Goal: Information Seeking & Learning: Learn about a topic

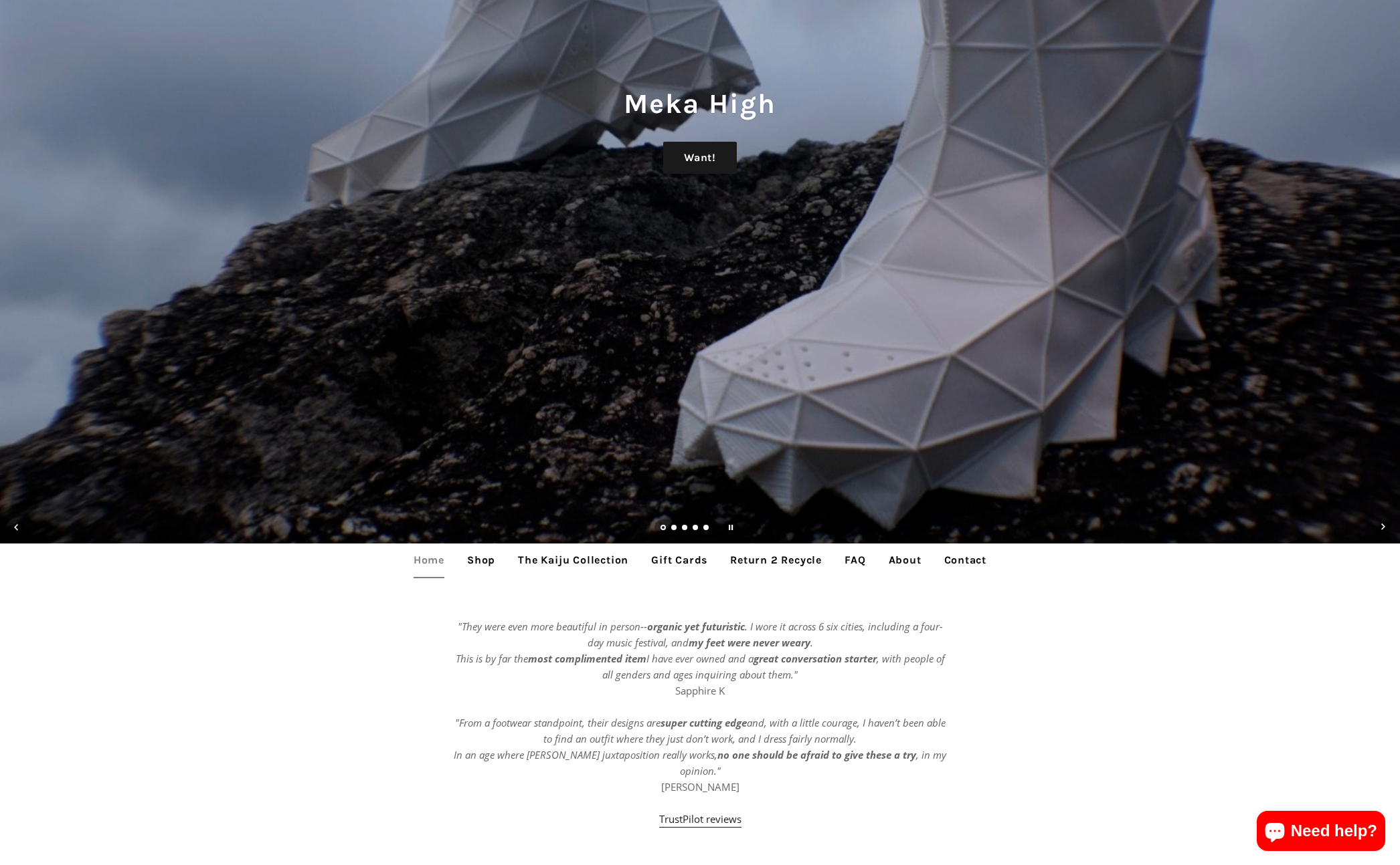
scroll to position [505, 0]
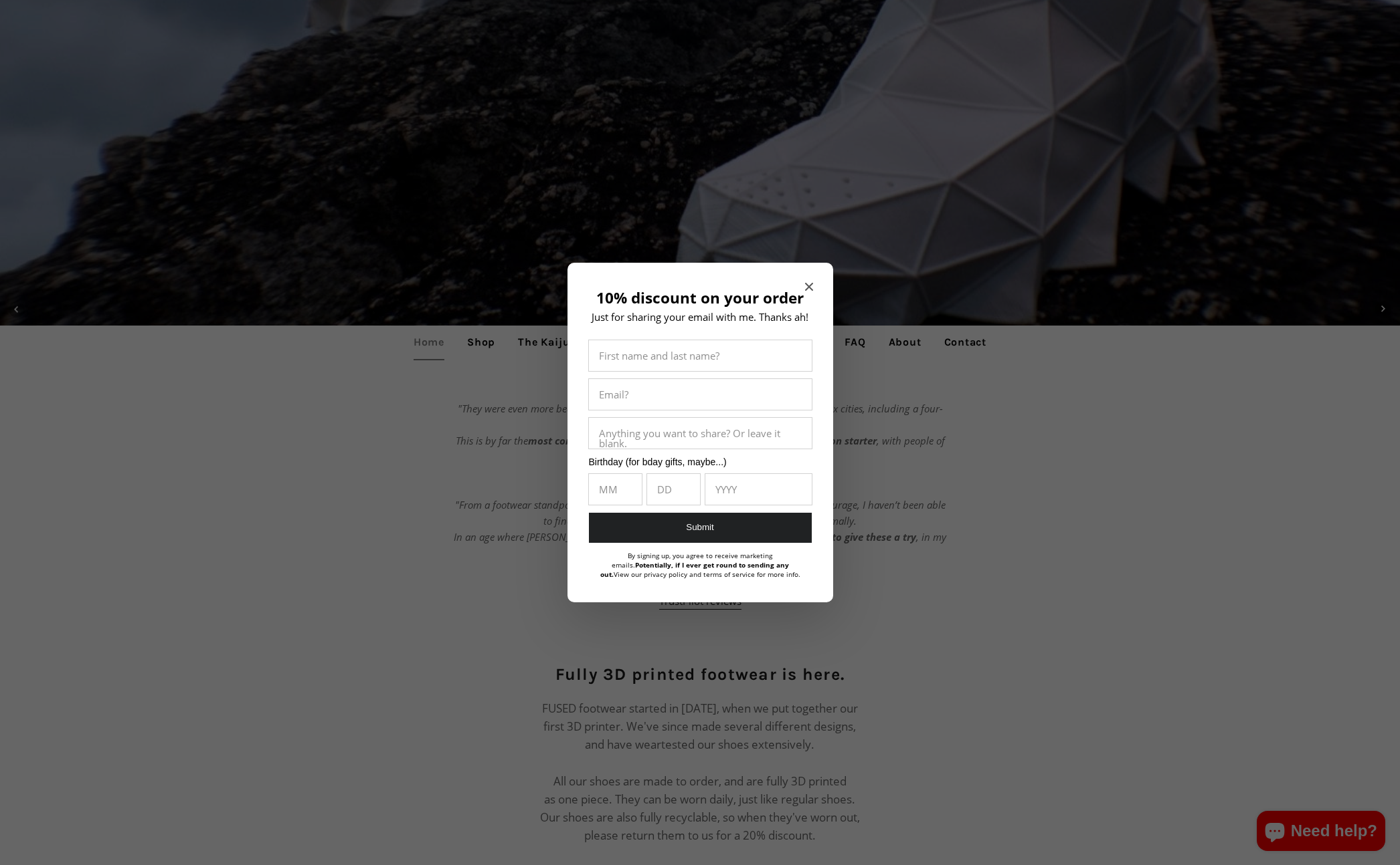
click at [807, 283] on icon "Close modal" at bounding box center [809, 287] width 8 height 8
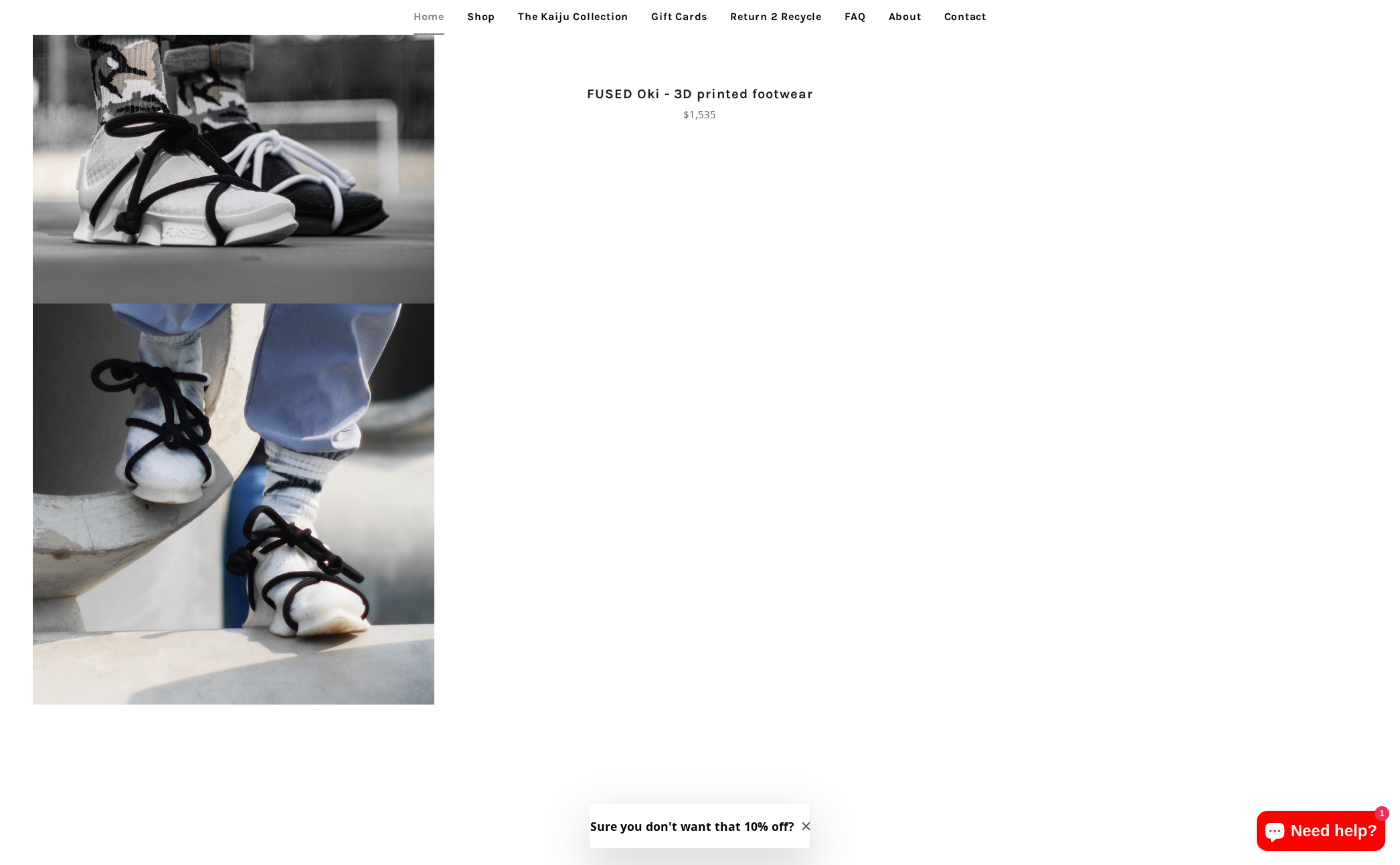
scroll to position [2230, 0]
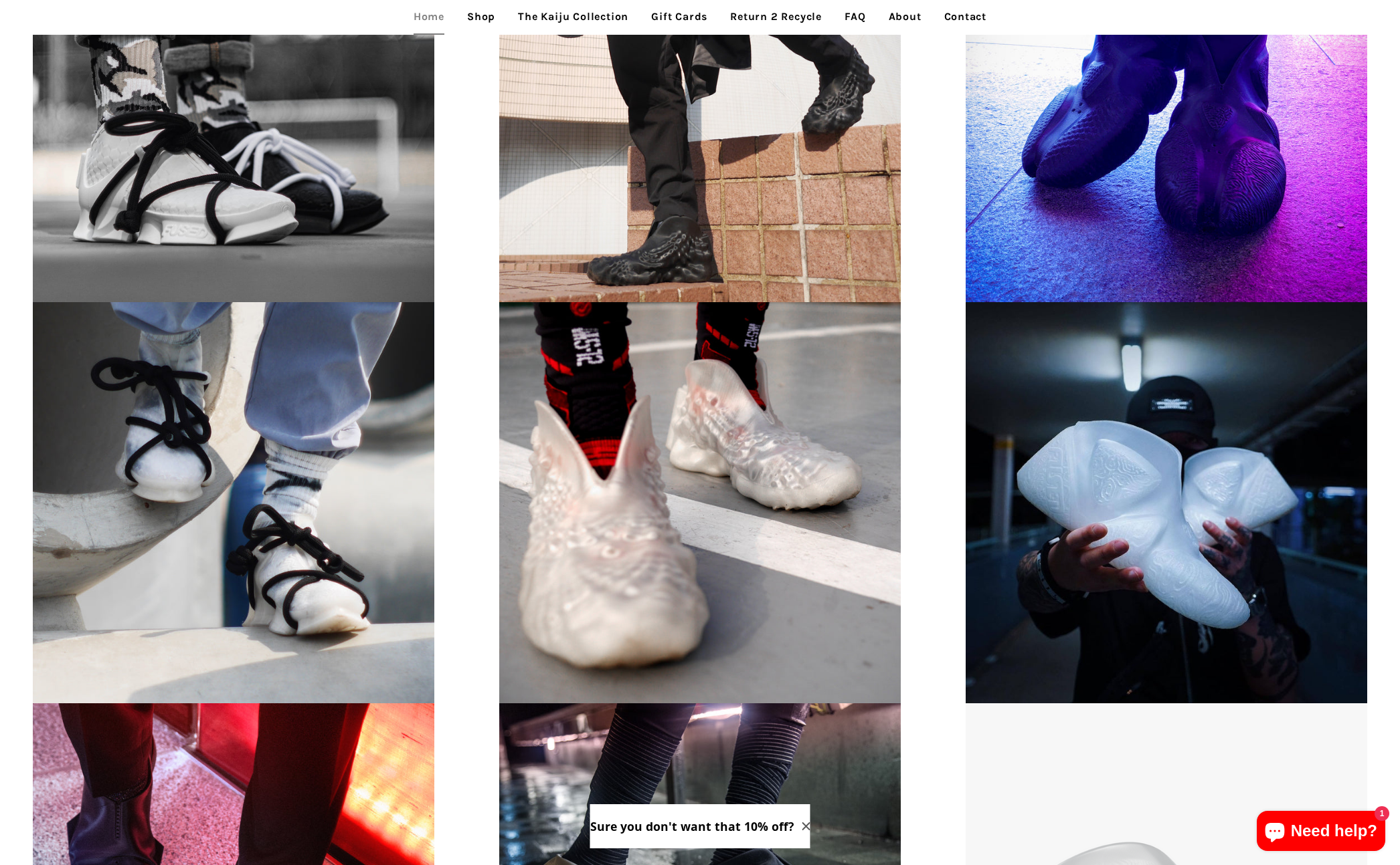
click at [487, 20] on link "Shop" at bounding box center [481, 16] width 49 height 33
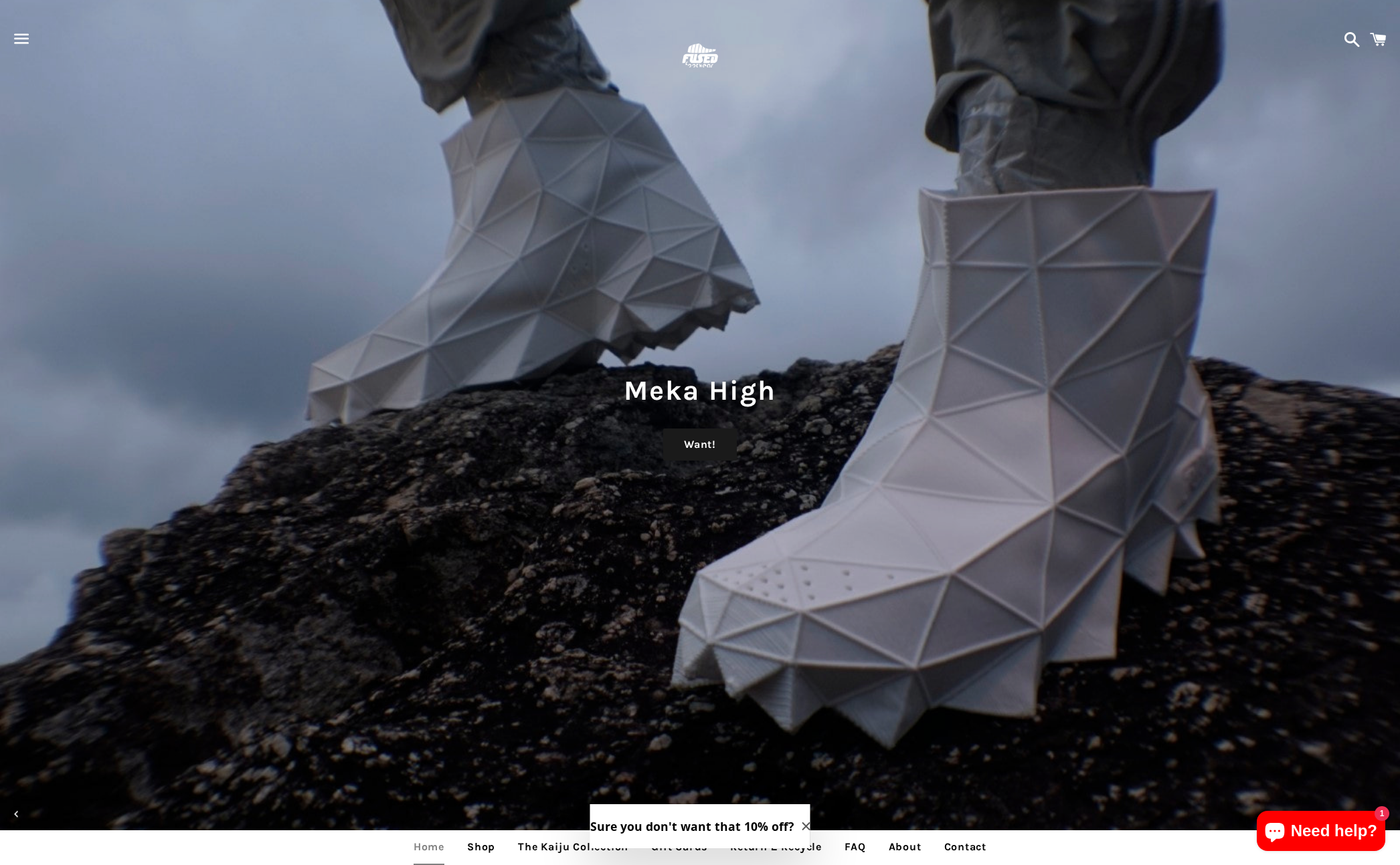
click at [10, 38] on span "button" at bounding box center [21, 38] width 30 height 40
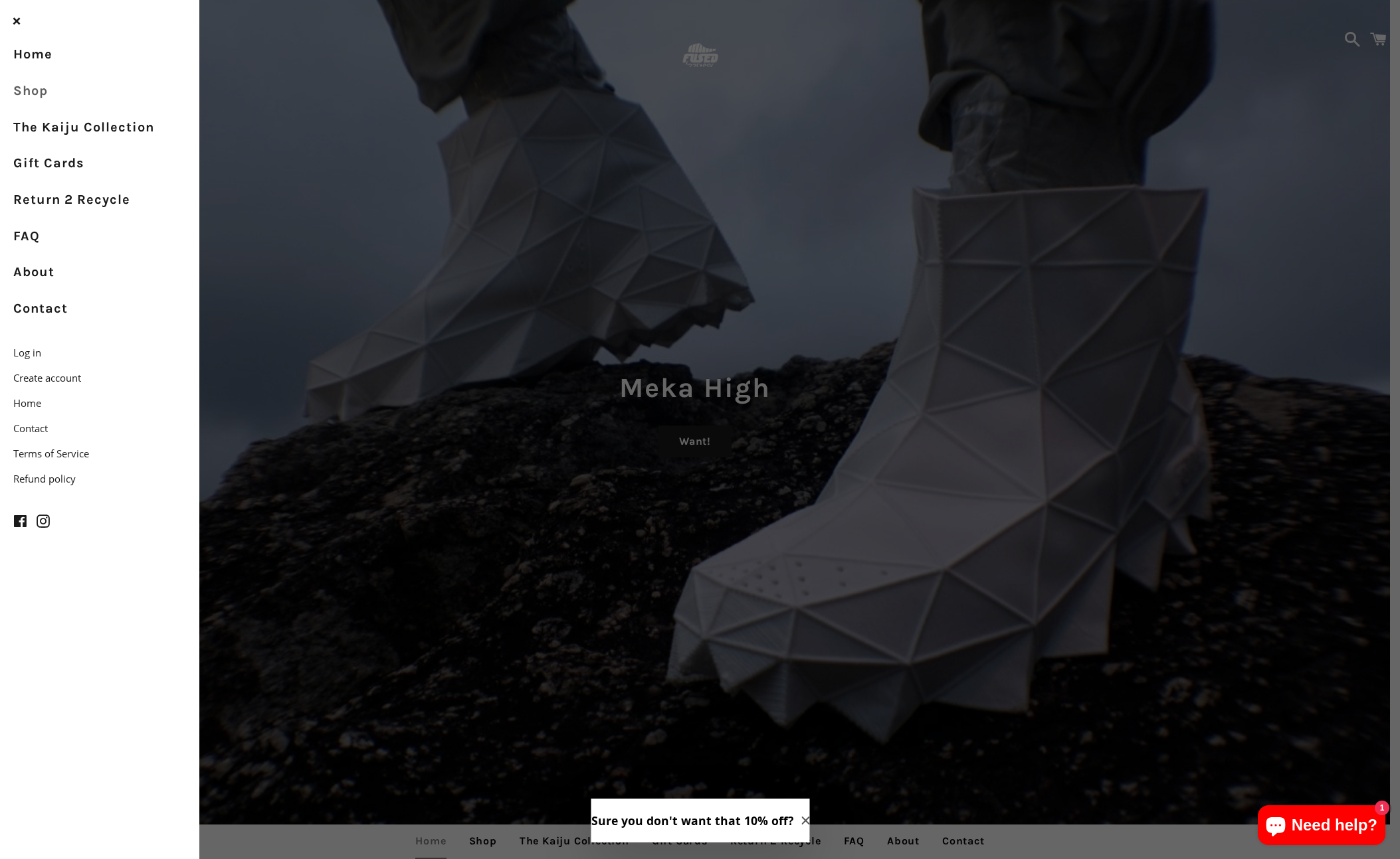
click at [34, 89] on link "Shop" at bounding box center [99, 91] width 199 height 36
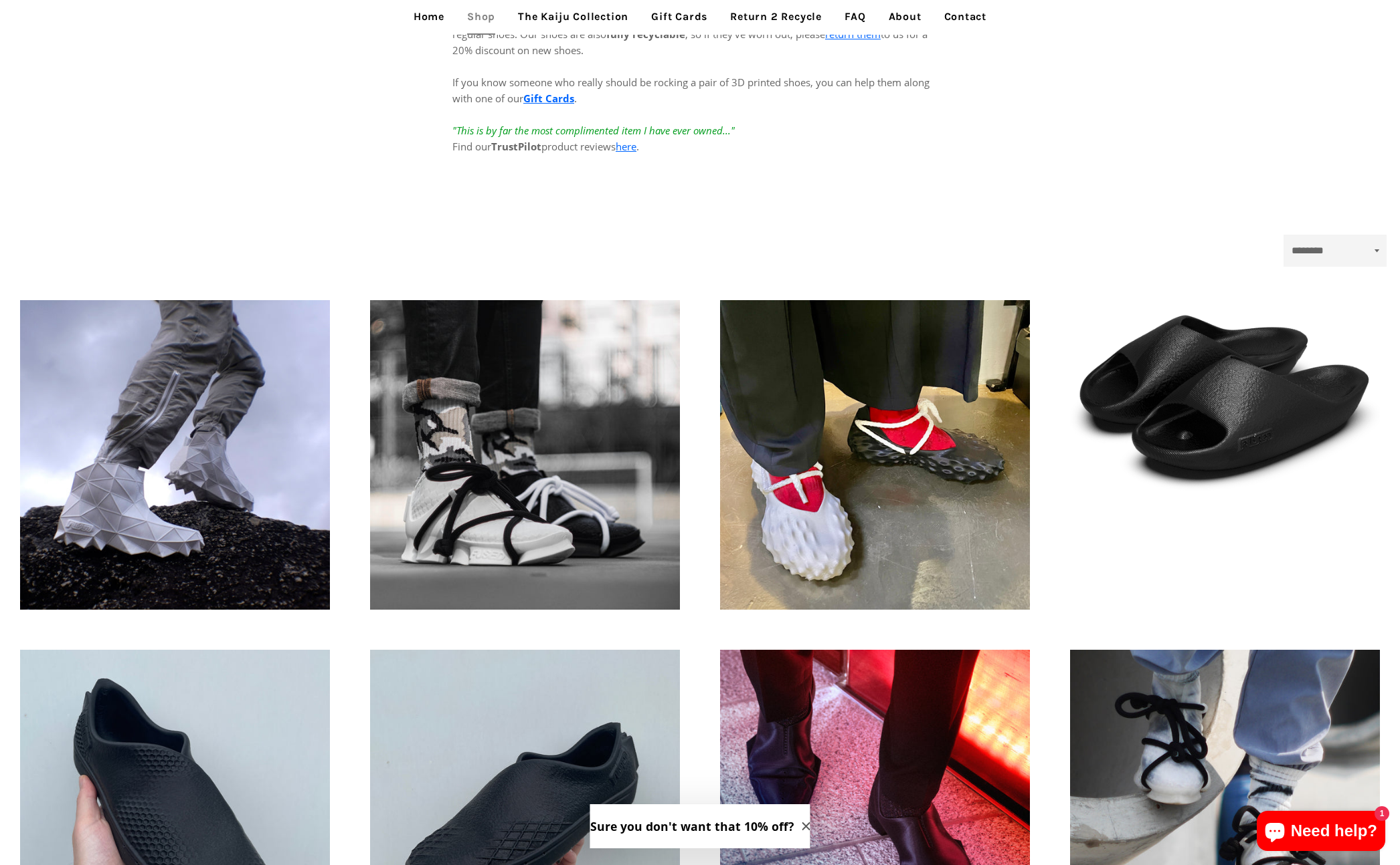
scroll to position [331, 0]
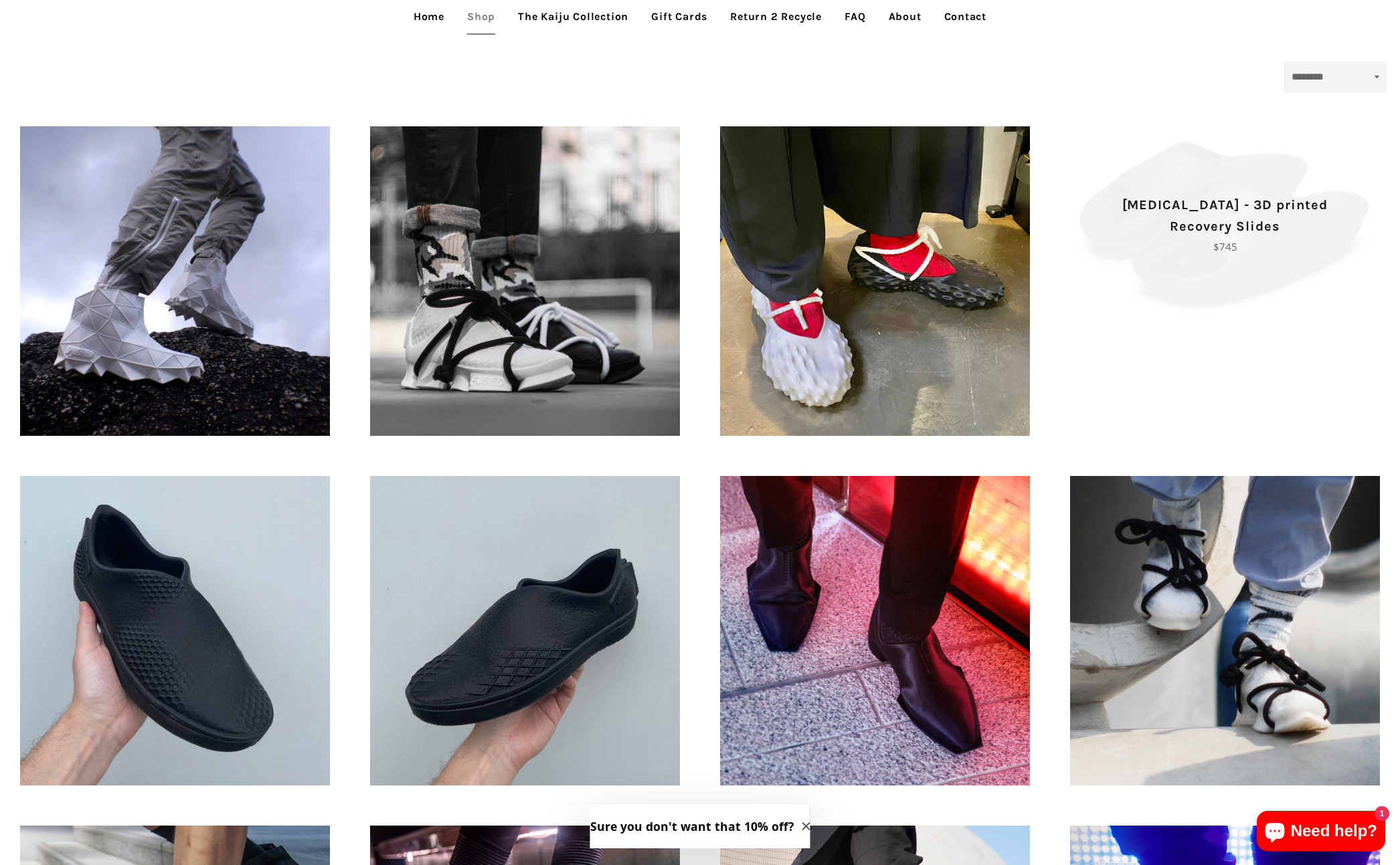
click at [1183, 214] on p "[MEDICAL_DATA] - 3D printed Recovery Slides" at bounding box center [1225, 215] width 263 height 43
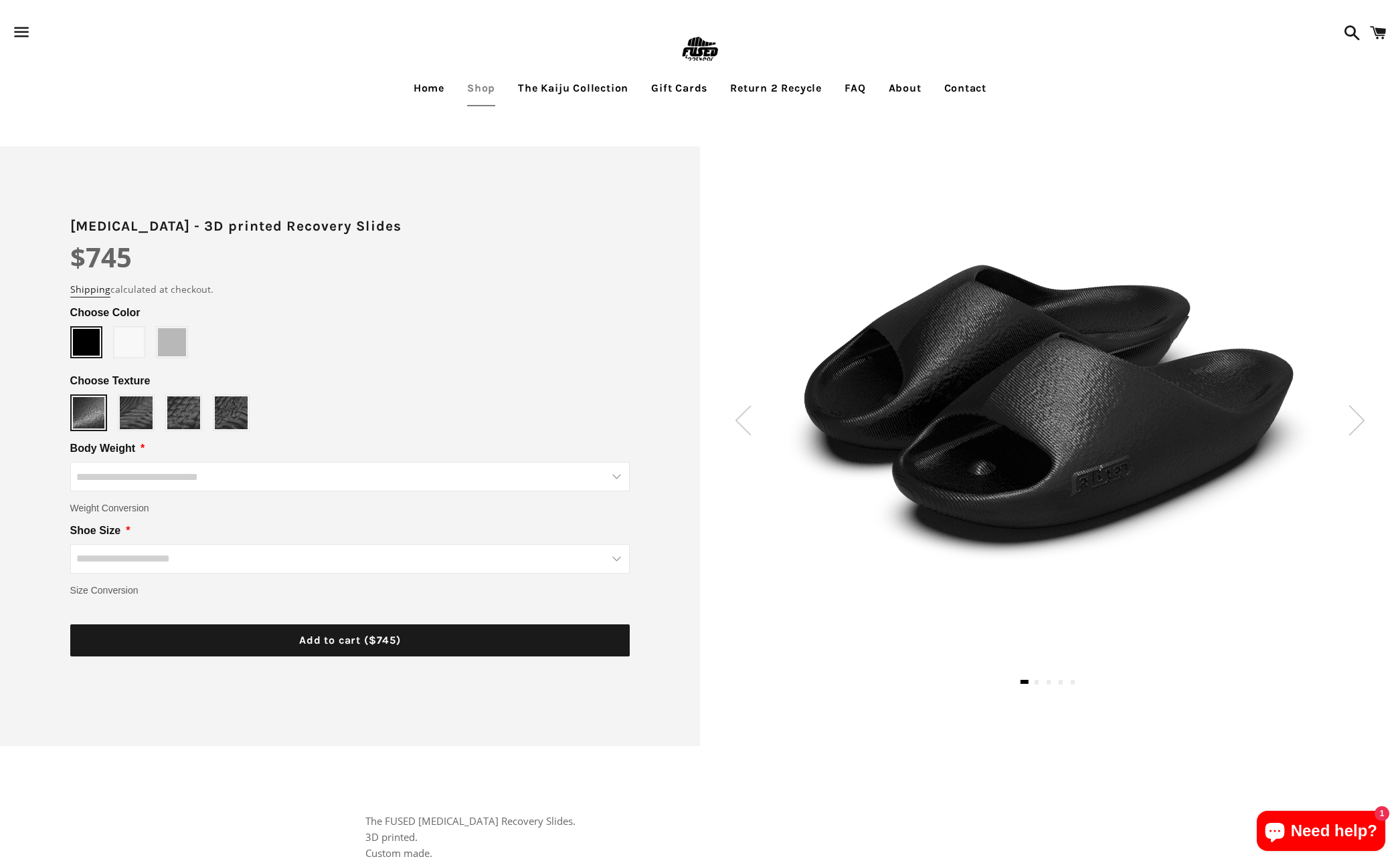
scroll to position [16, 0]
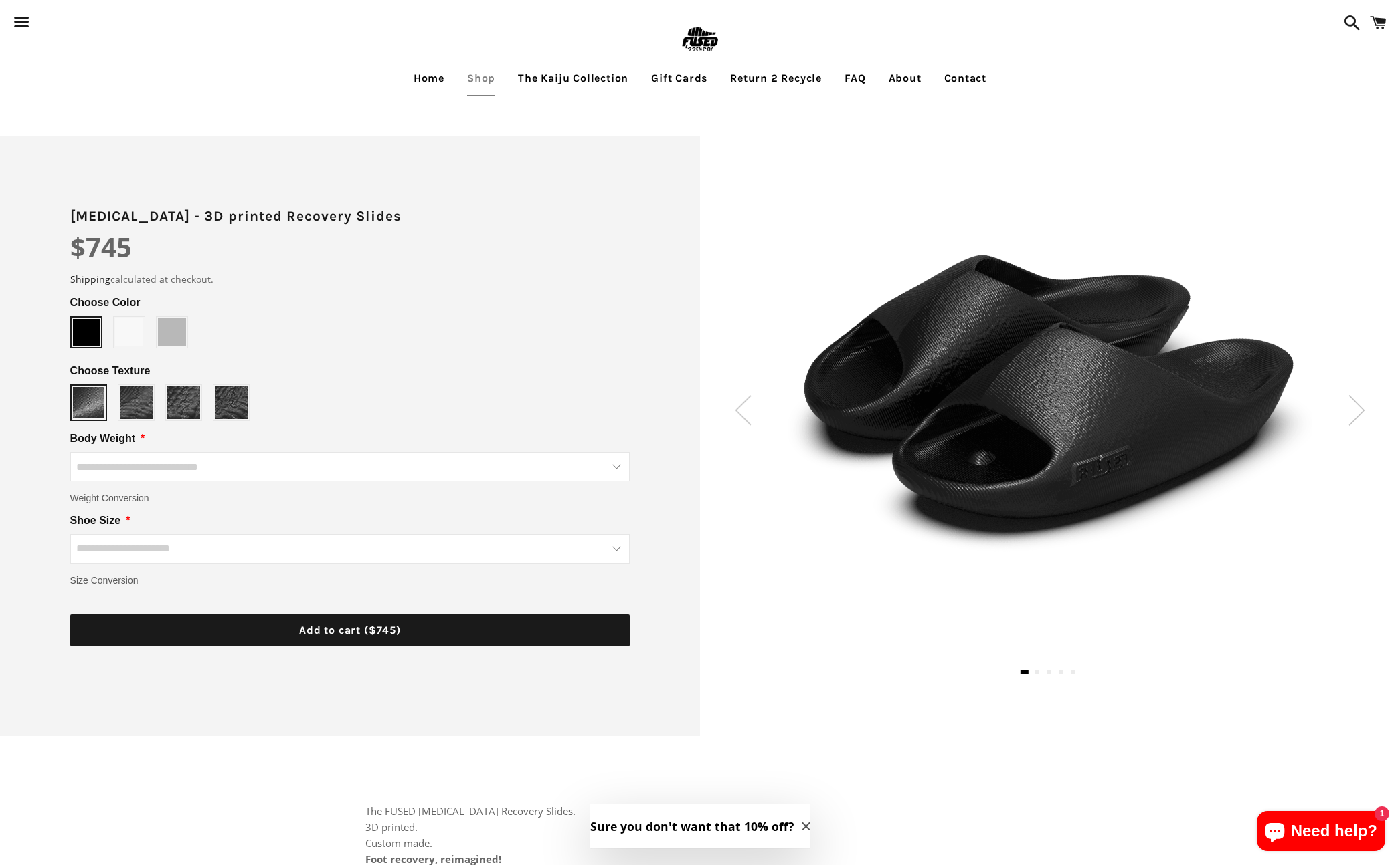
click at [1349, 397] on img at bounding box center [1357, 410] width 17 height 30
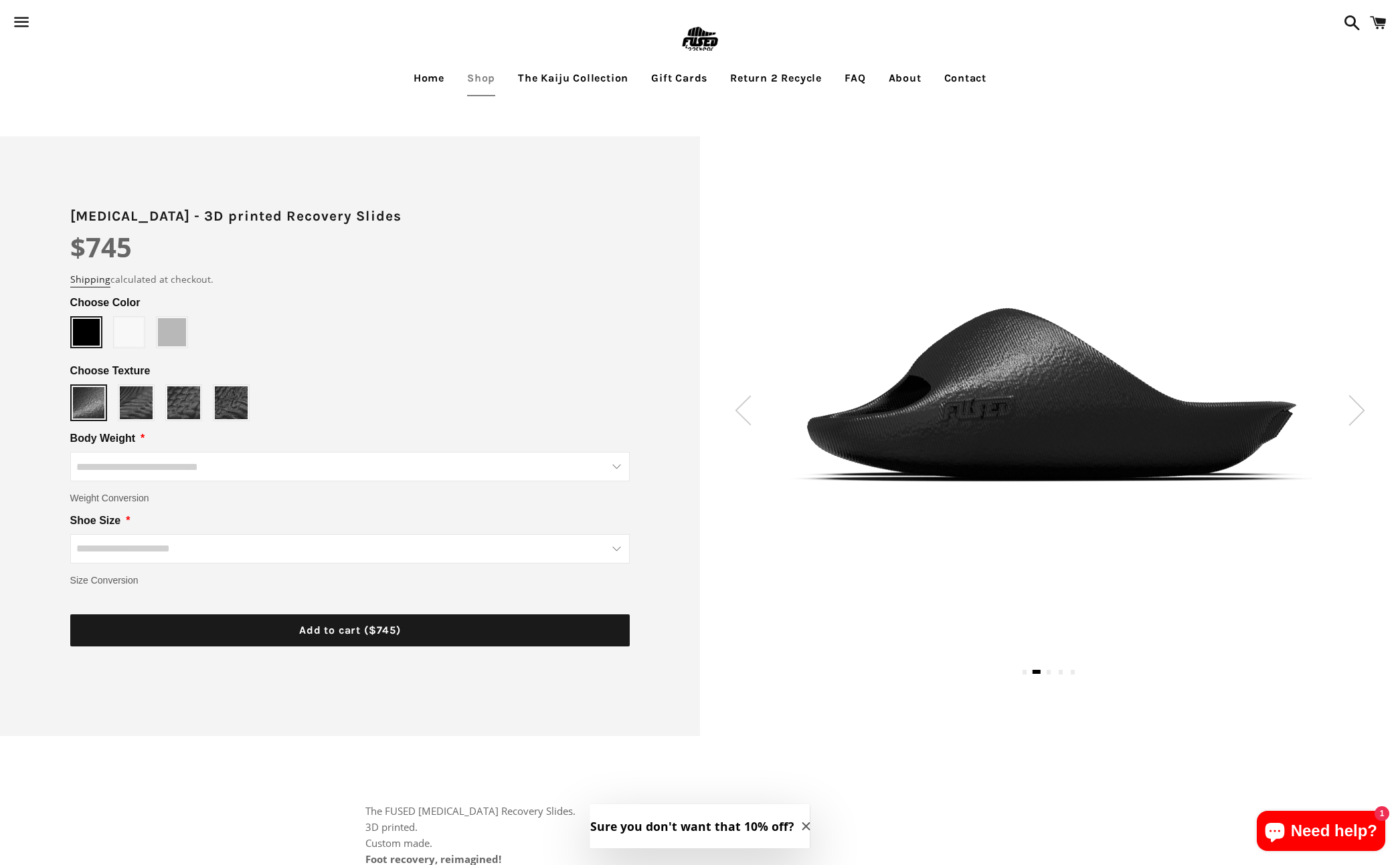
click at [1359, 400] on img at bounding box center [1357, 410] width 17 height 30
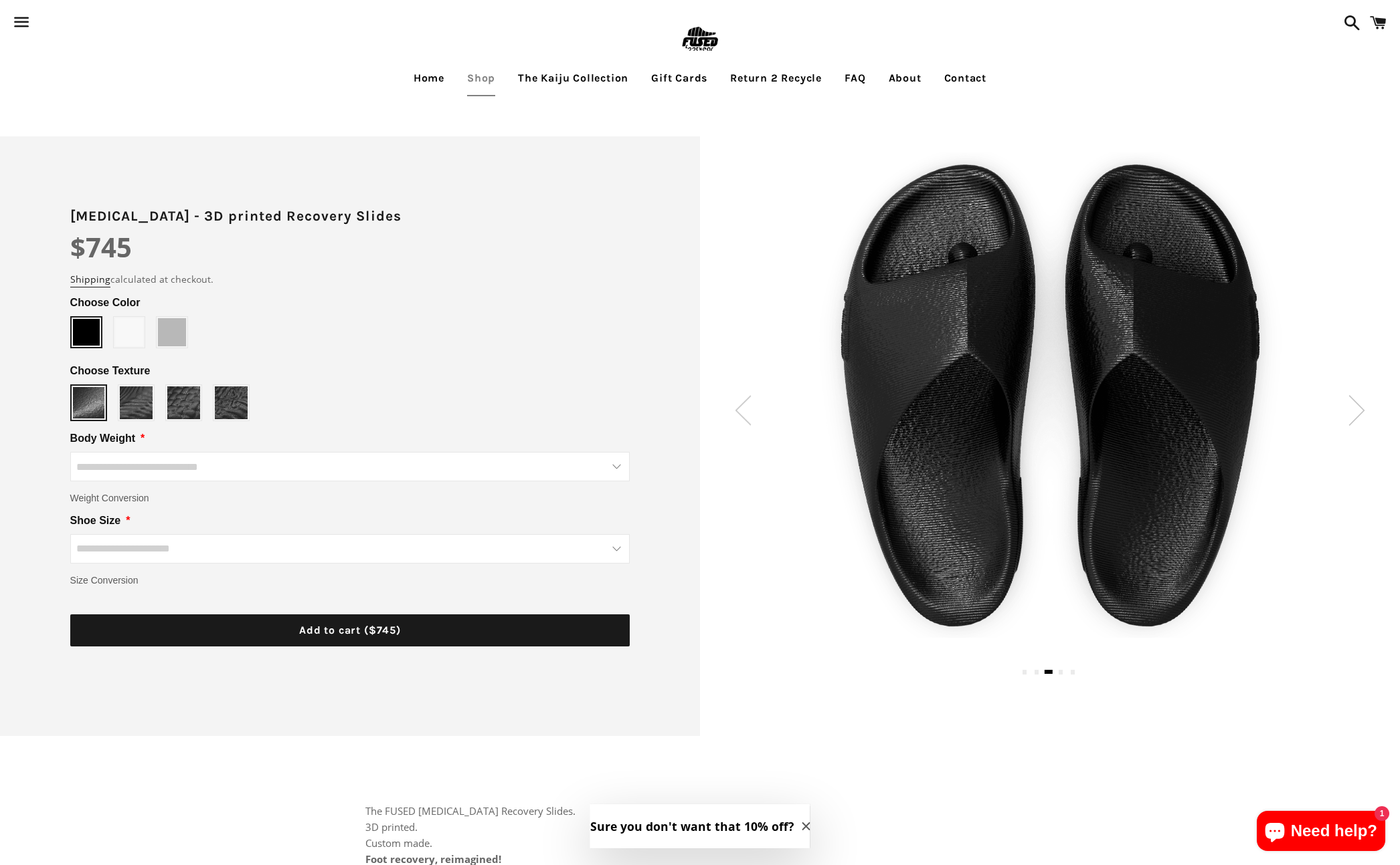
click at [1359, 400] on img at bounding box center [1357, 410] width 17 height 30
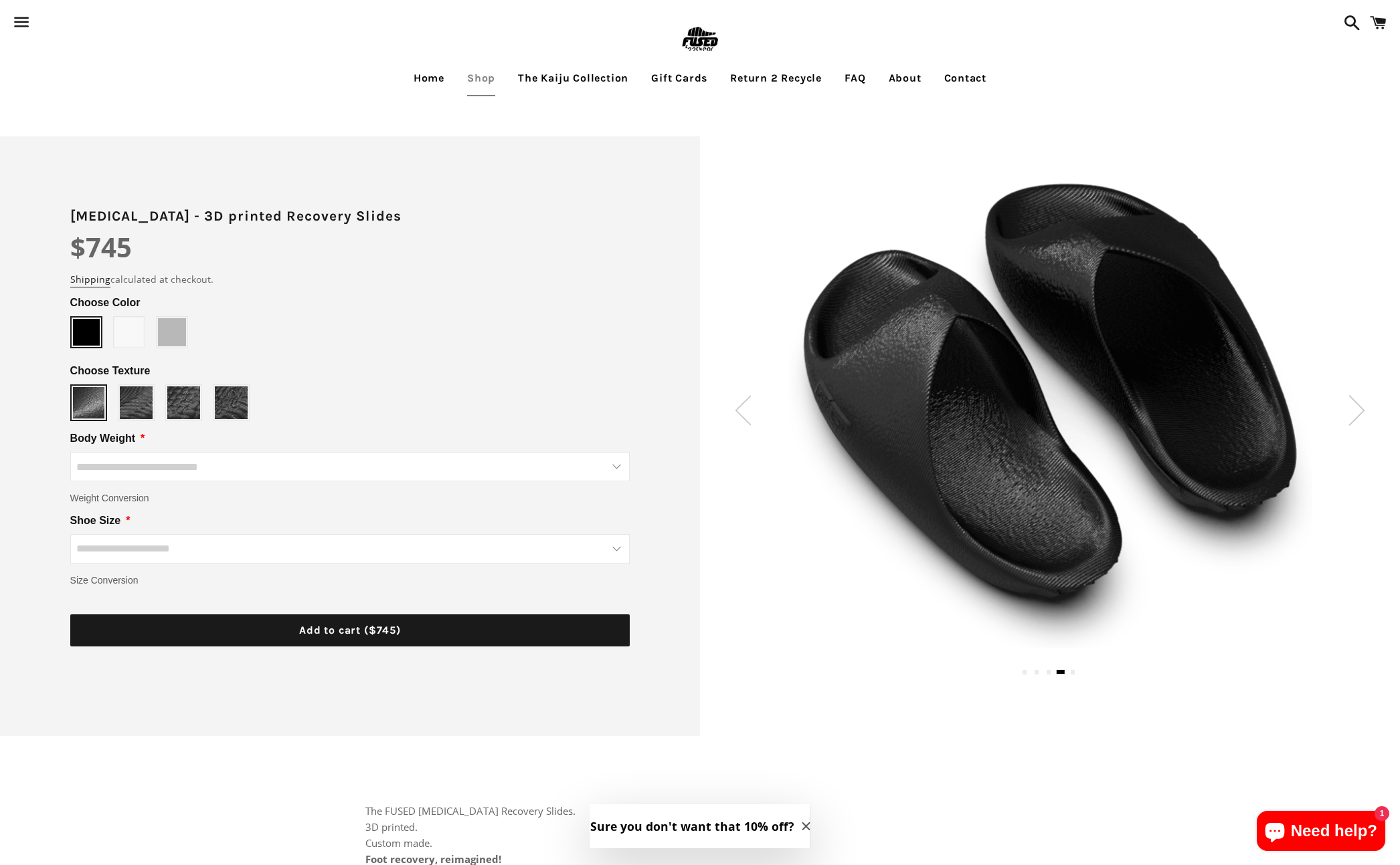
click at [1359, 400] on img at bounding box center [1357, 410] width 17 height 30
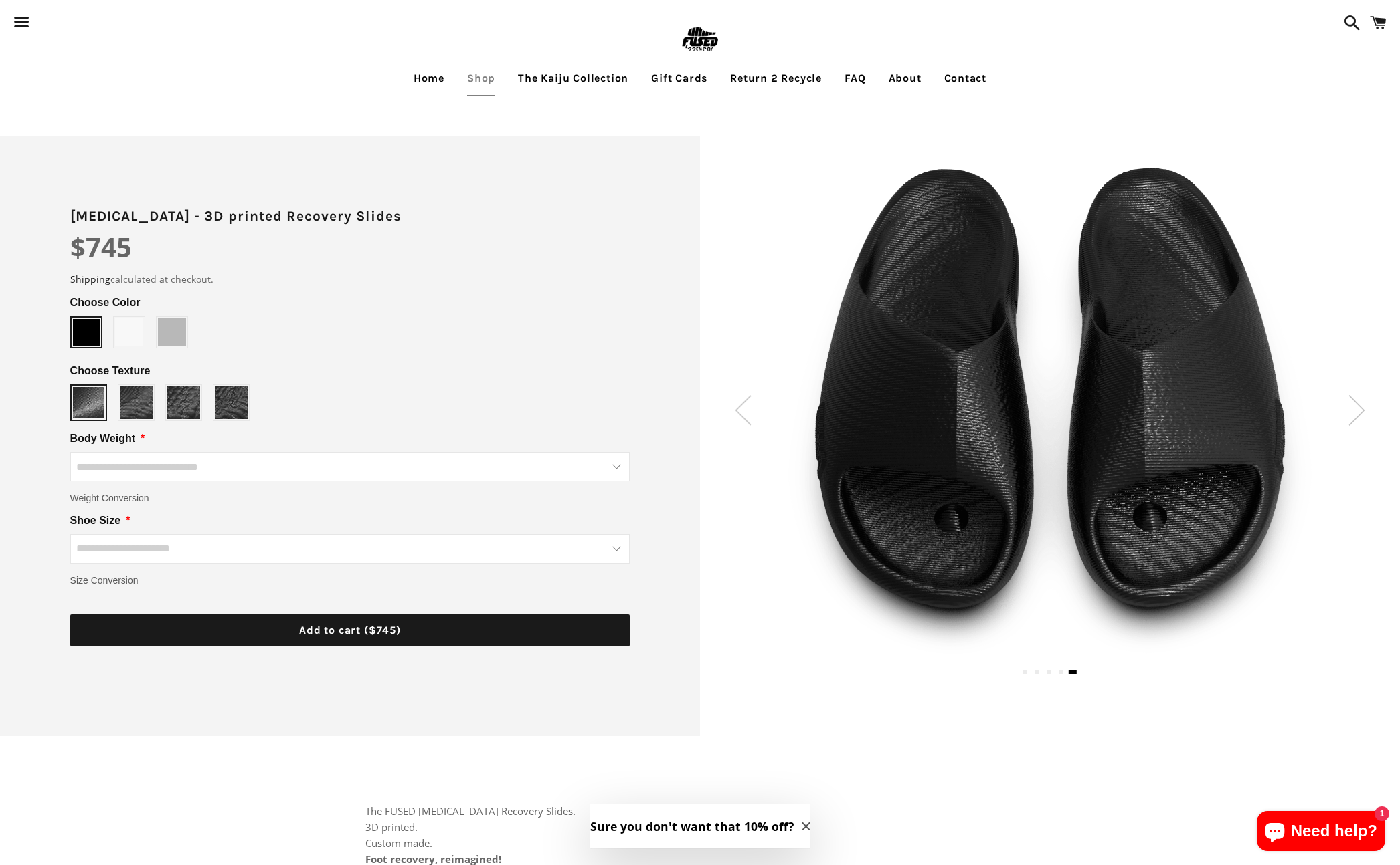
click at [1359, 400] on img at bounding box center [1357, 410] width 17 height 30
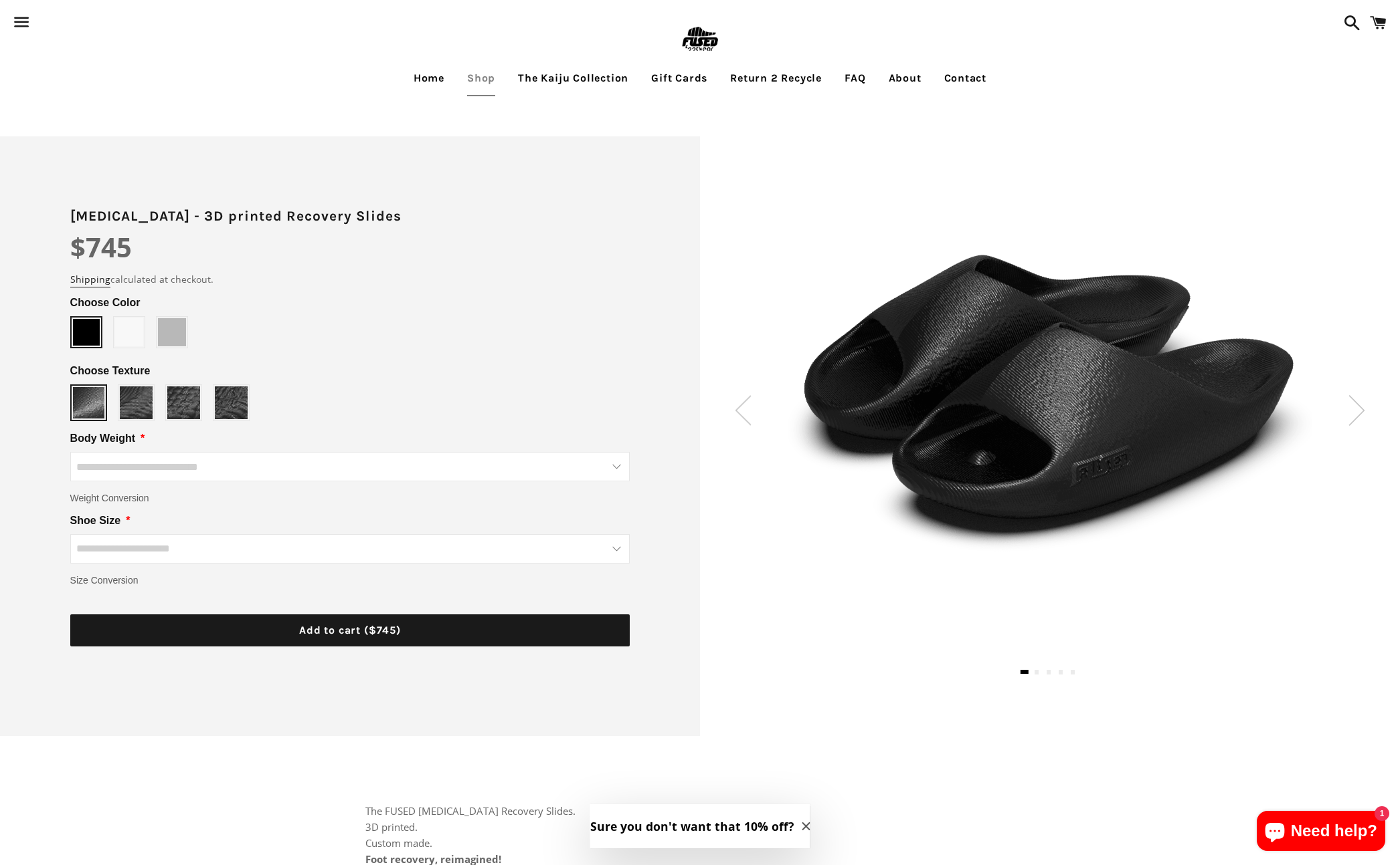
click at [1359, 400] on img at bounding box center [1357, 410] width 17 height 30
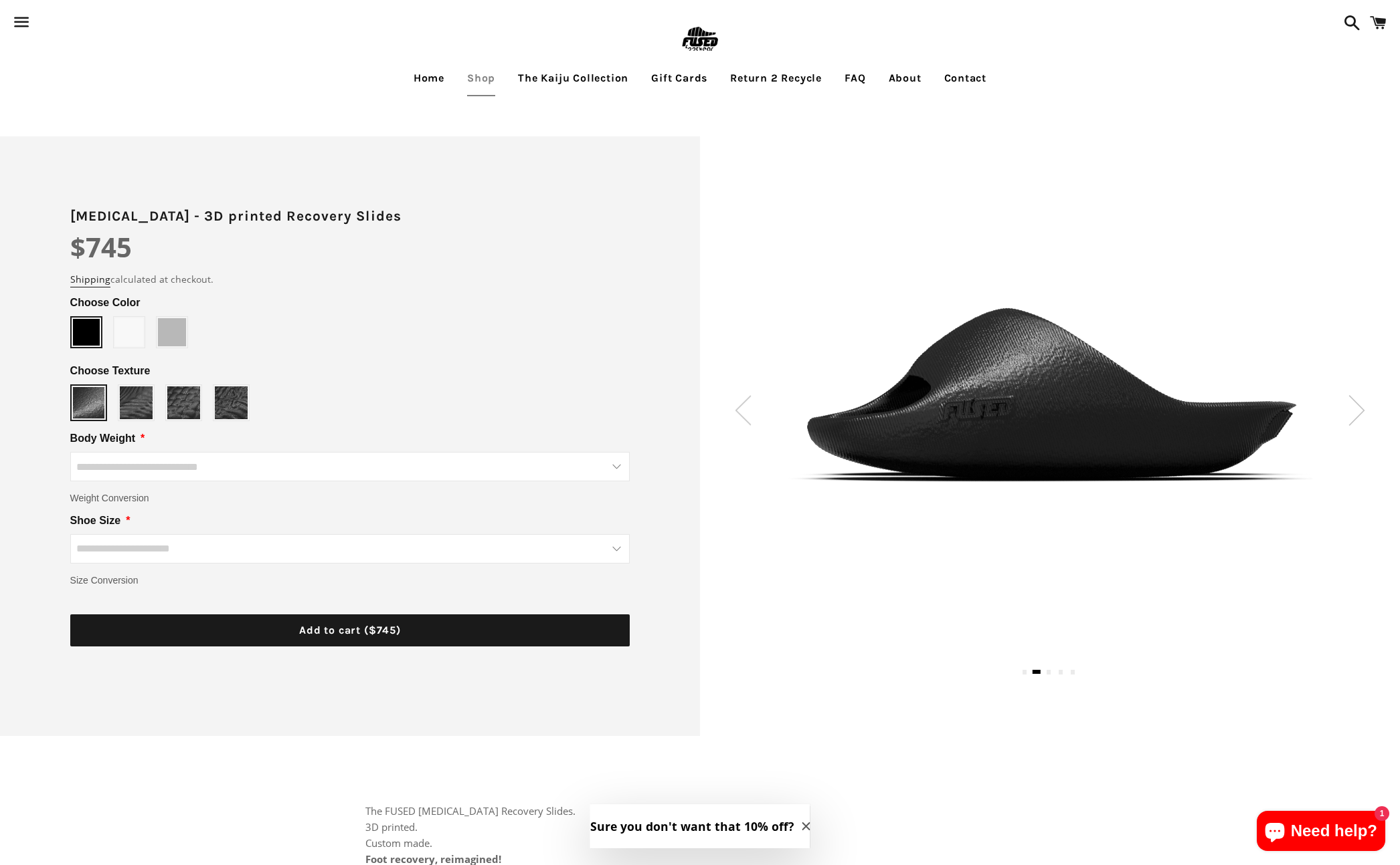
click at [1359, 400] on img at bounding box center [1357, 410] width 17 height 30
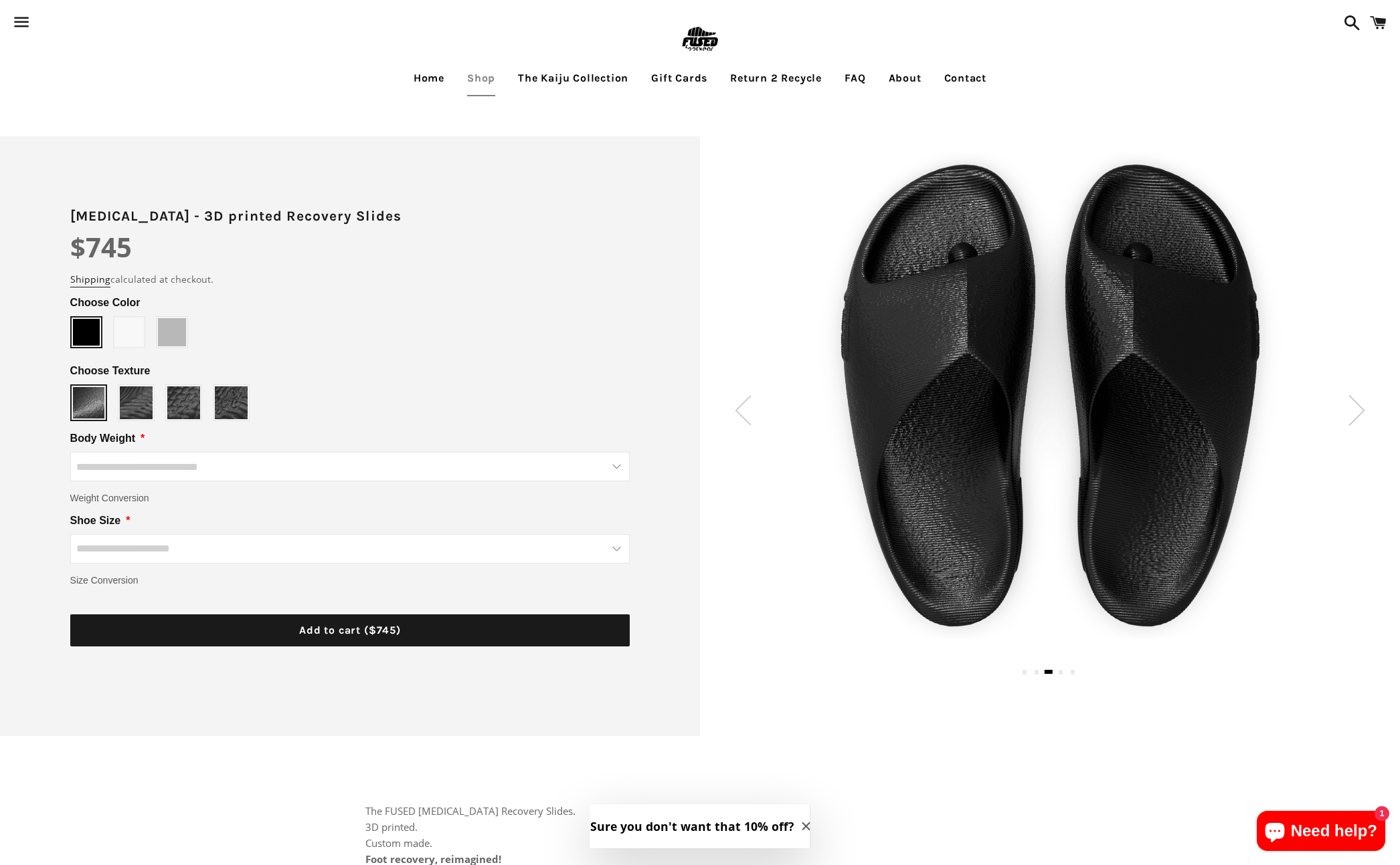
click at [130, 332] on span at bounding box center [129, 332] width 28 height 28
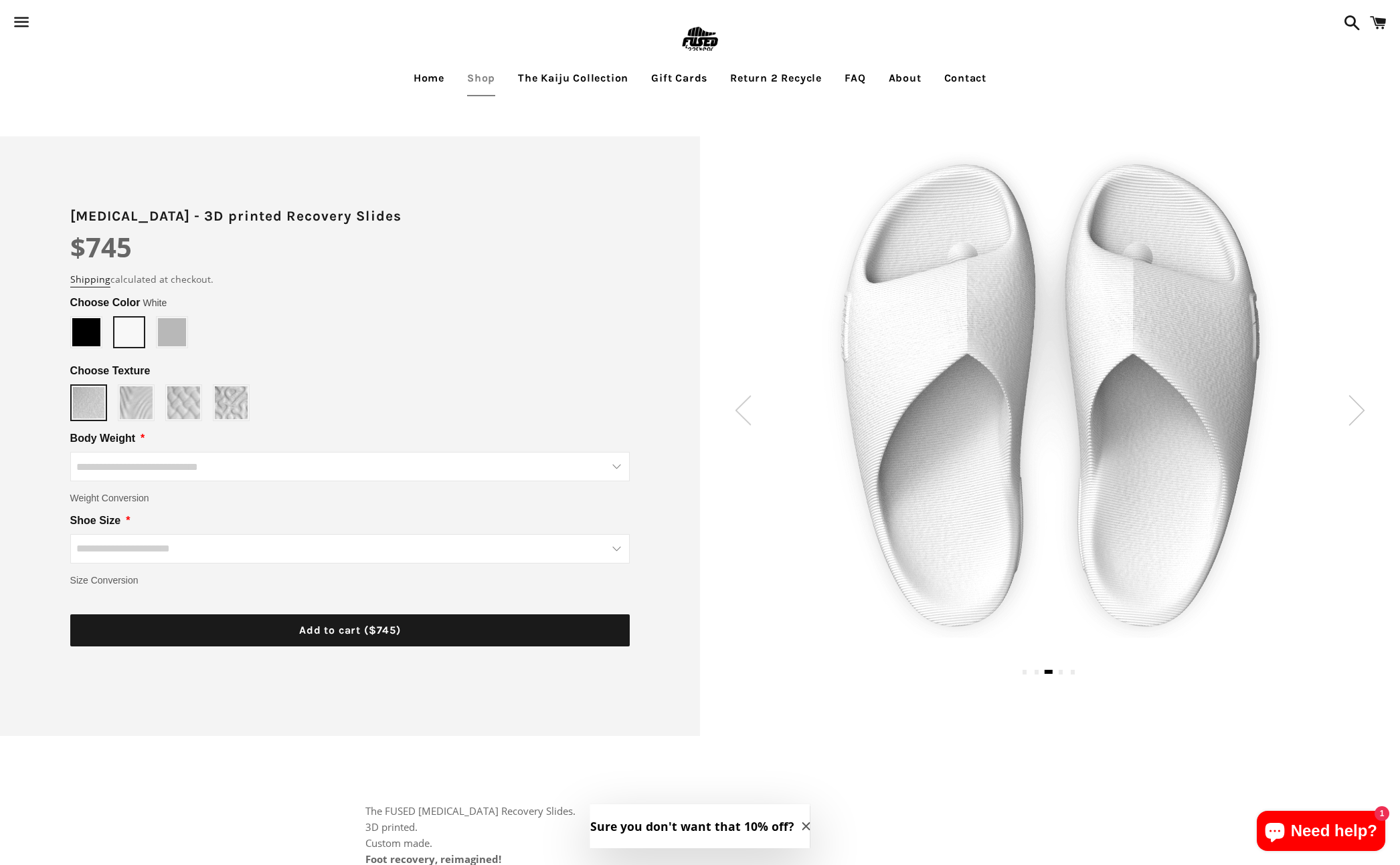
type input "*****"
click at [167, 334] on span at bounding box center [171, 332] width 28 height 28
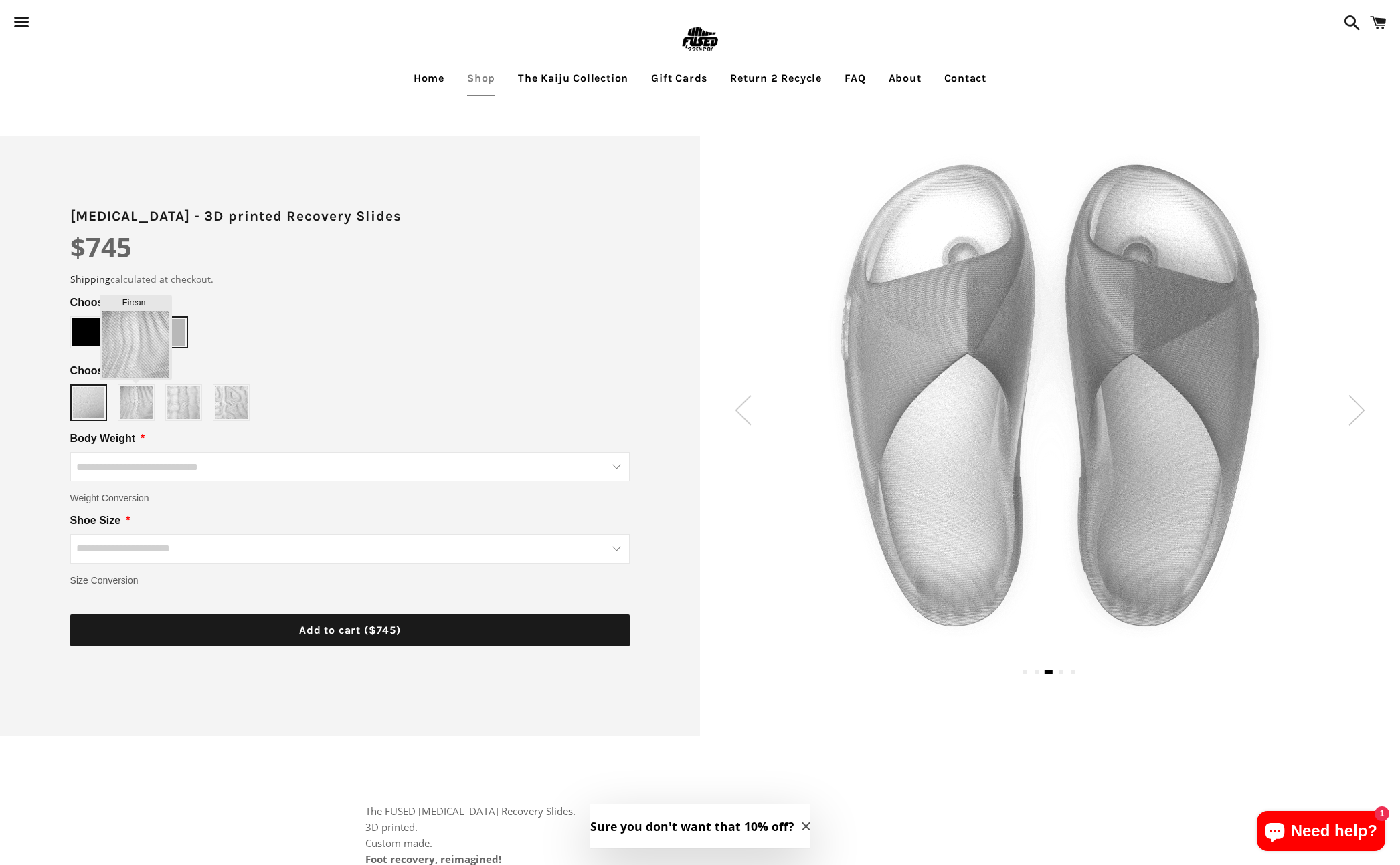
click at [134, 401] on img at bounding box center [137, 403] width 33 height 33
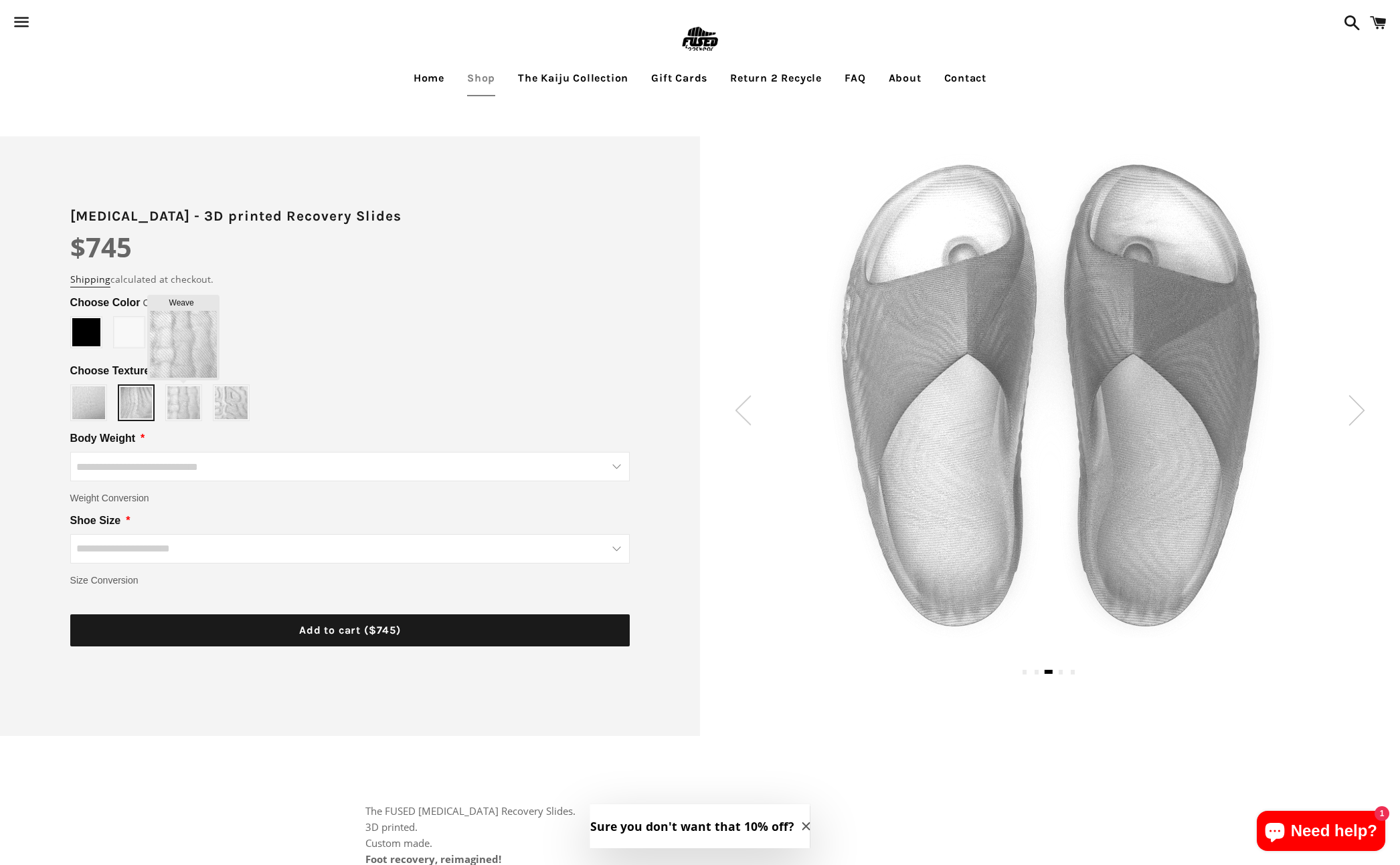
click at [191, 405] on img at bounding box center [183, 403] width 33 height 33
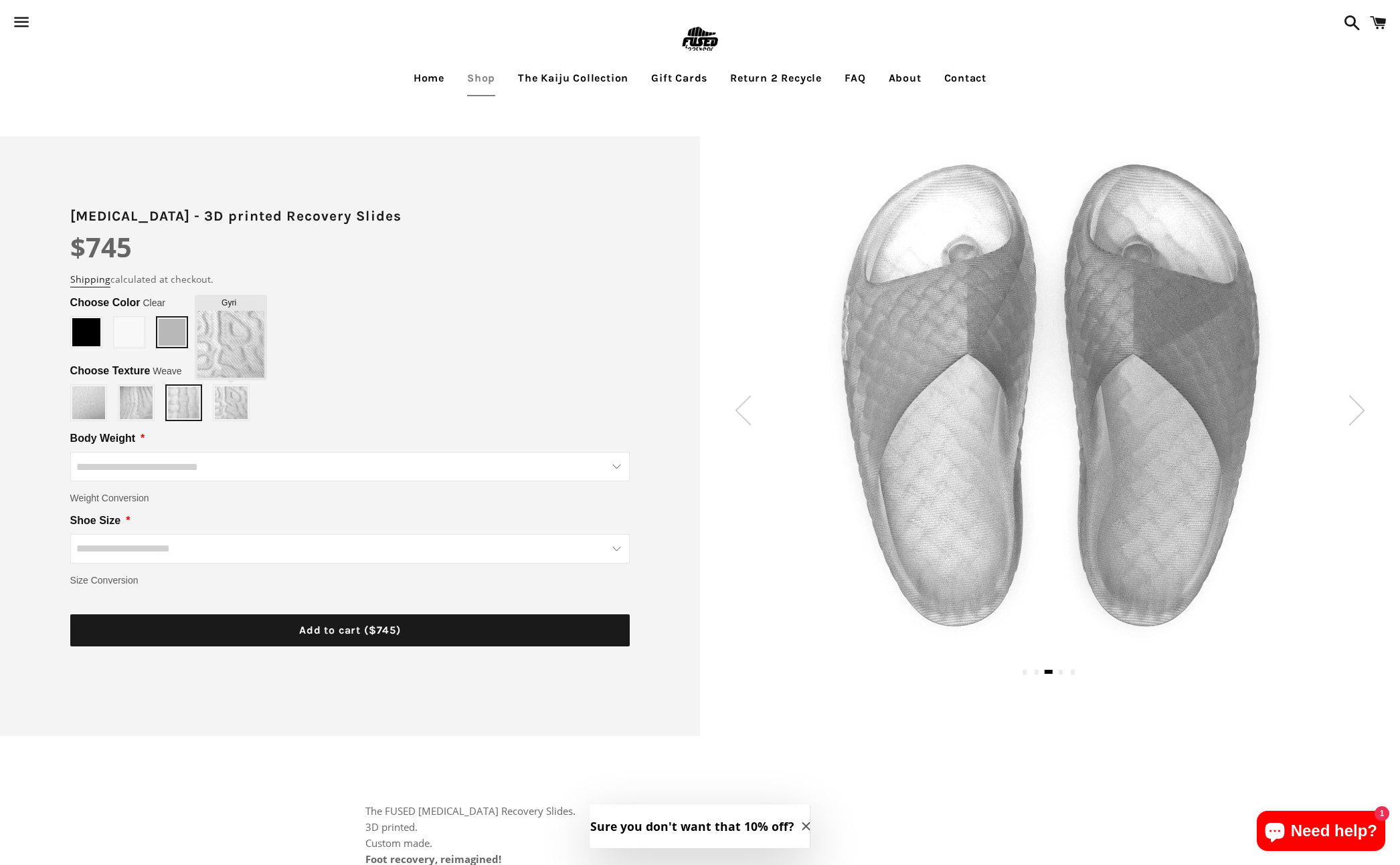
click at [232, 401] on img at bounding box center [231, 403] width 33 height 33
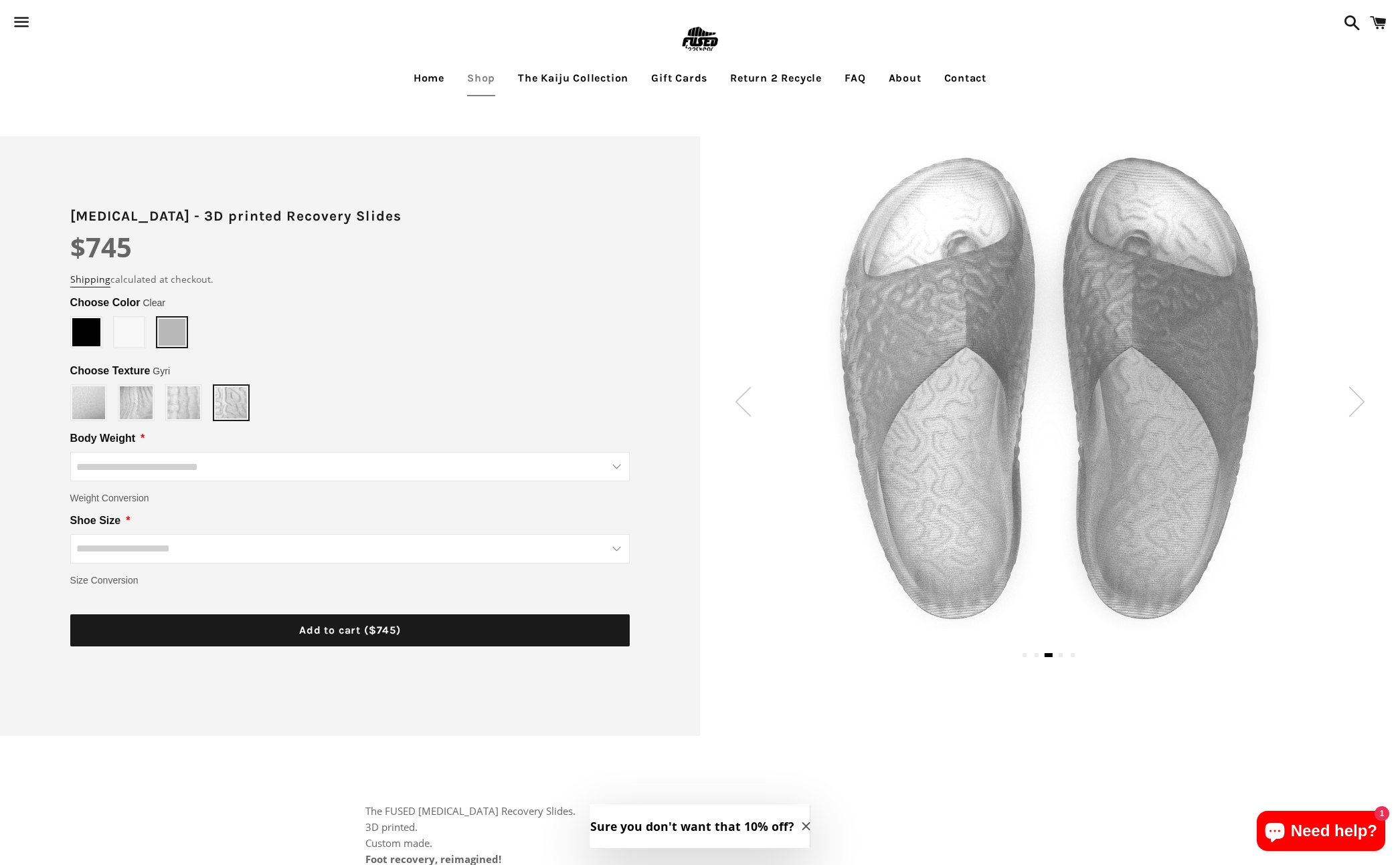
click at [1350, 395] on img at bounding box center [1357, 401] width 17 height 30
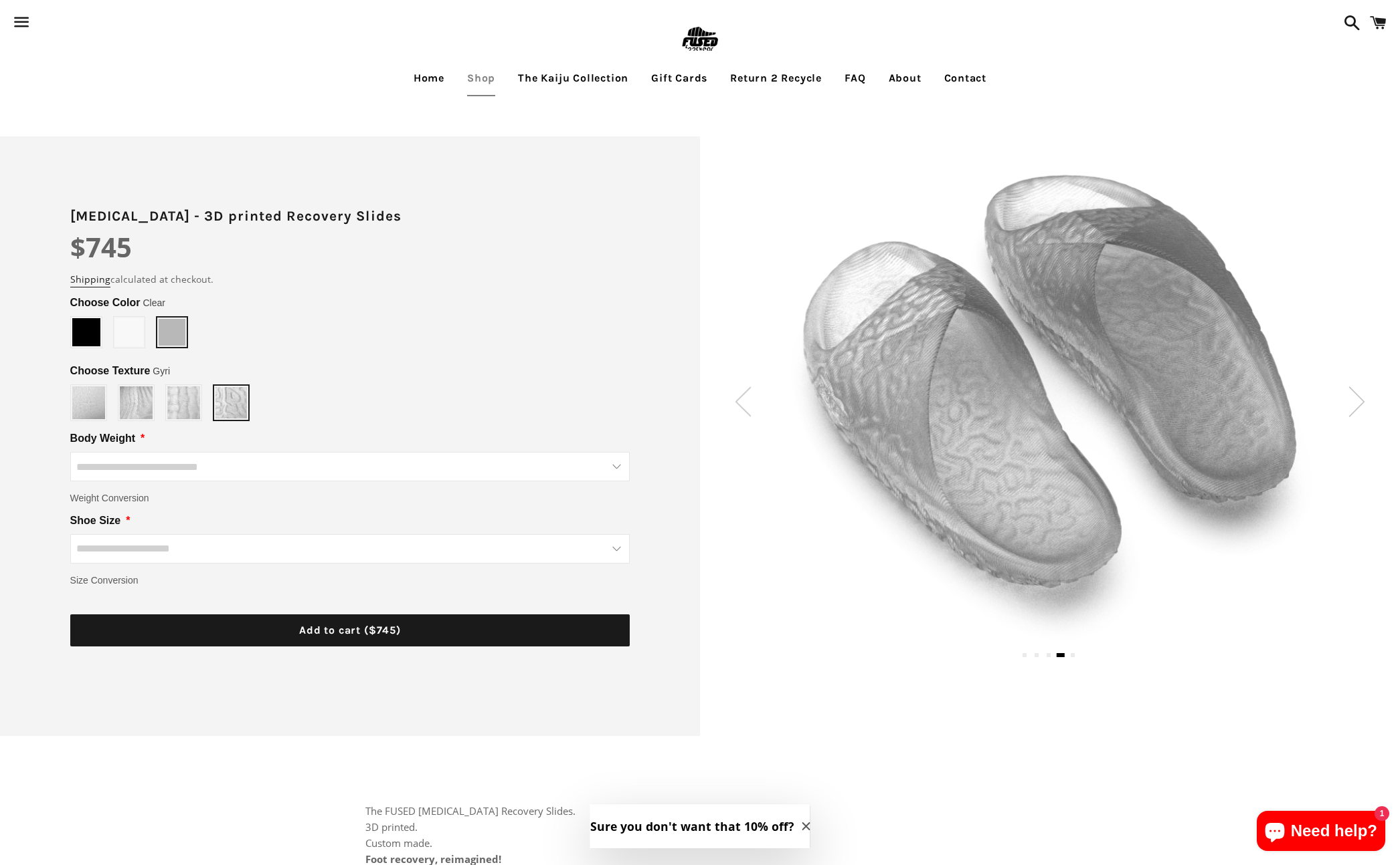
click at [1362, 397] on img at bounding box center [1357, 401] width 17 height 30
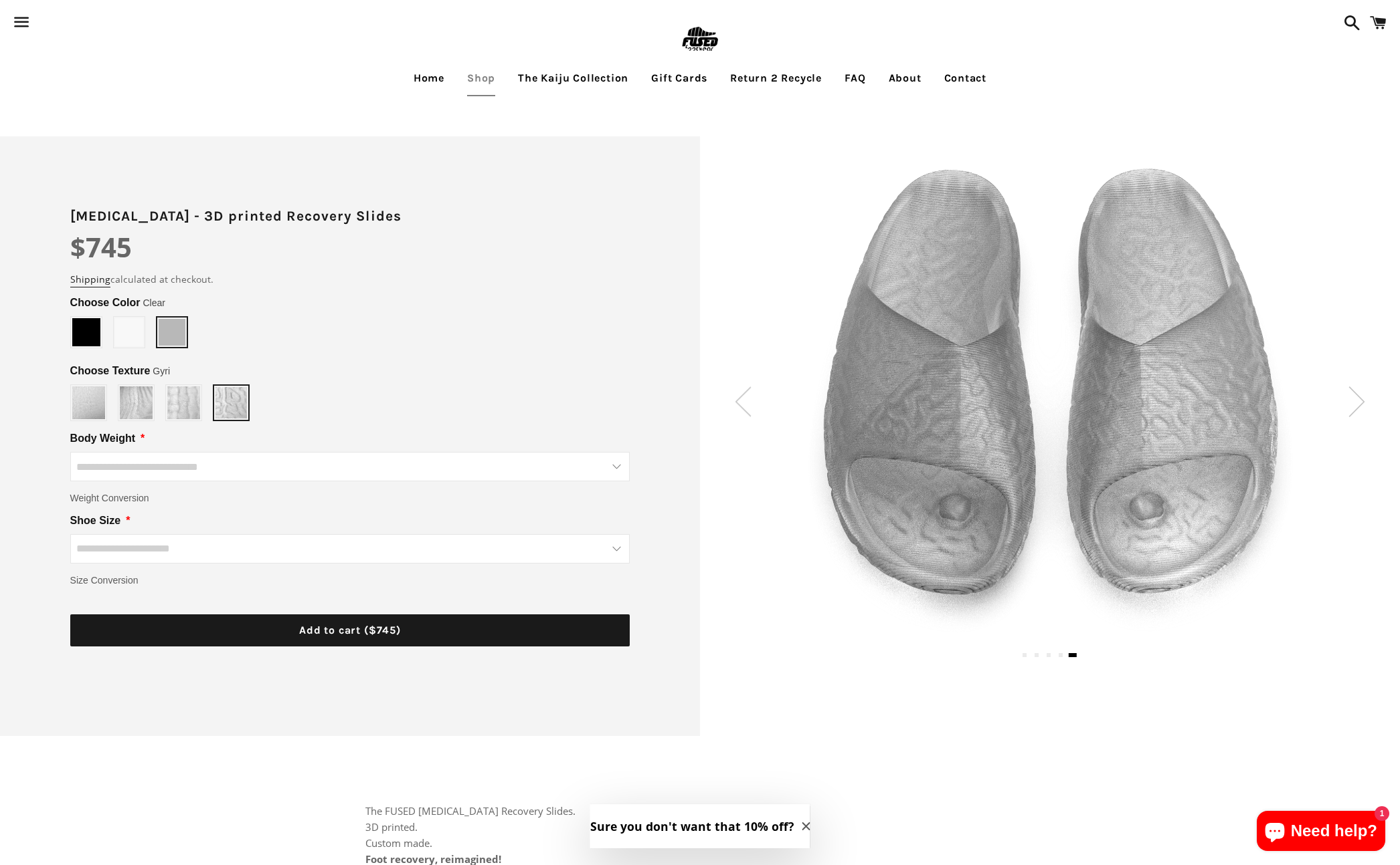
click at [1362, 397] on img at bounding box center [1357, 401] width 17 height 30
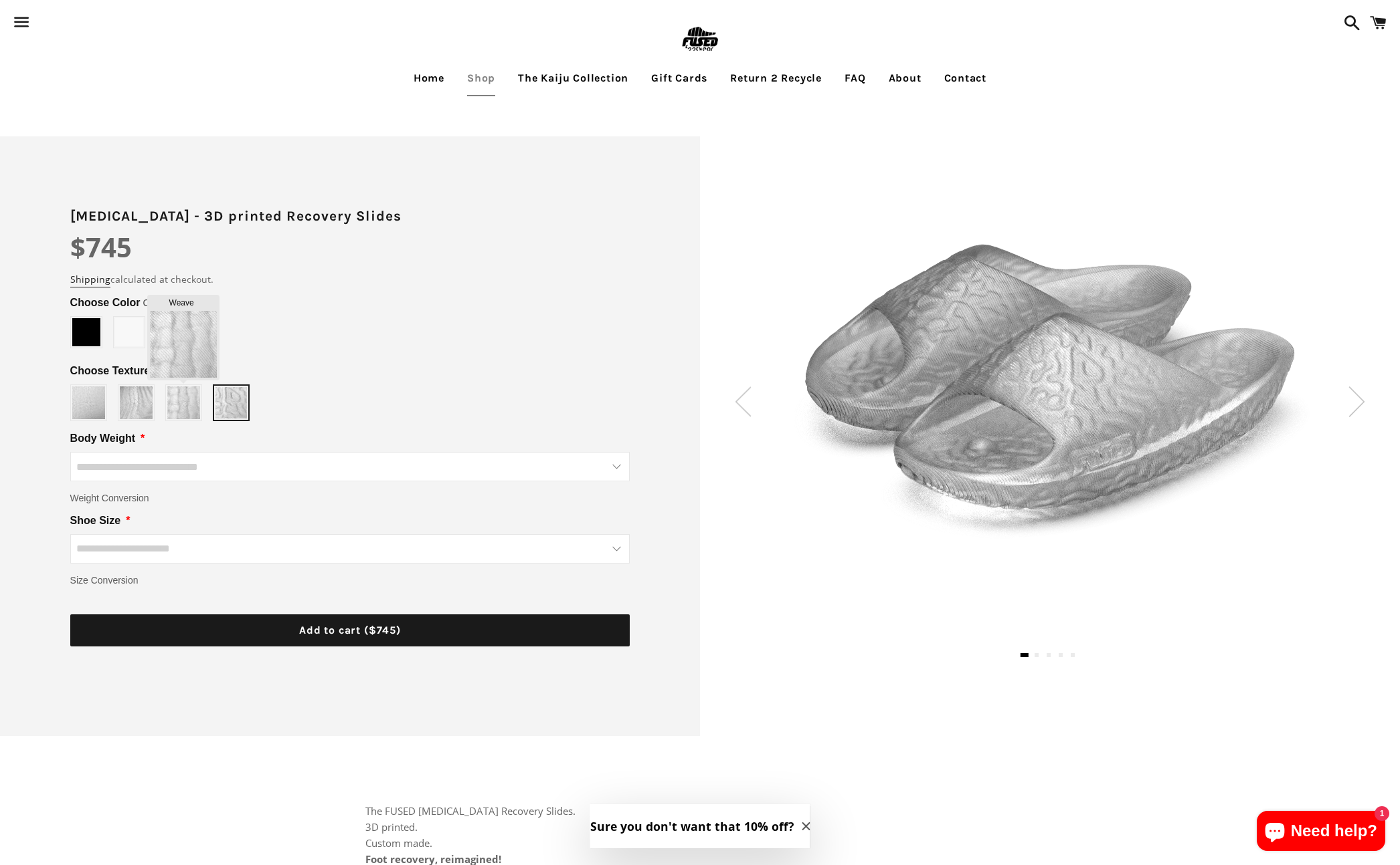
type input "*****"
click at [191, 415] on img at bounding box center [183, 403] width 33 height 33
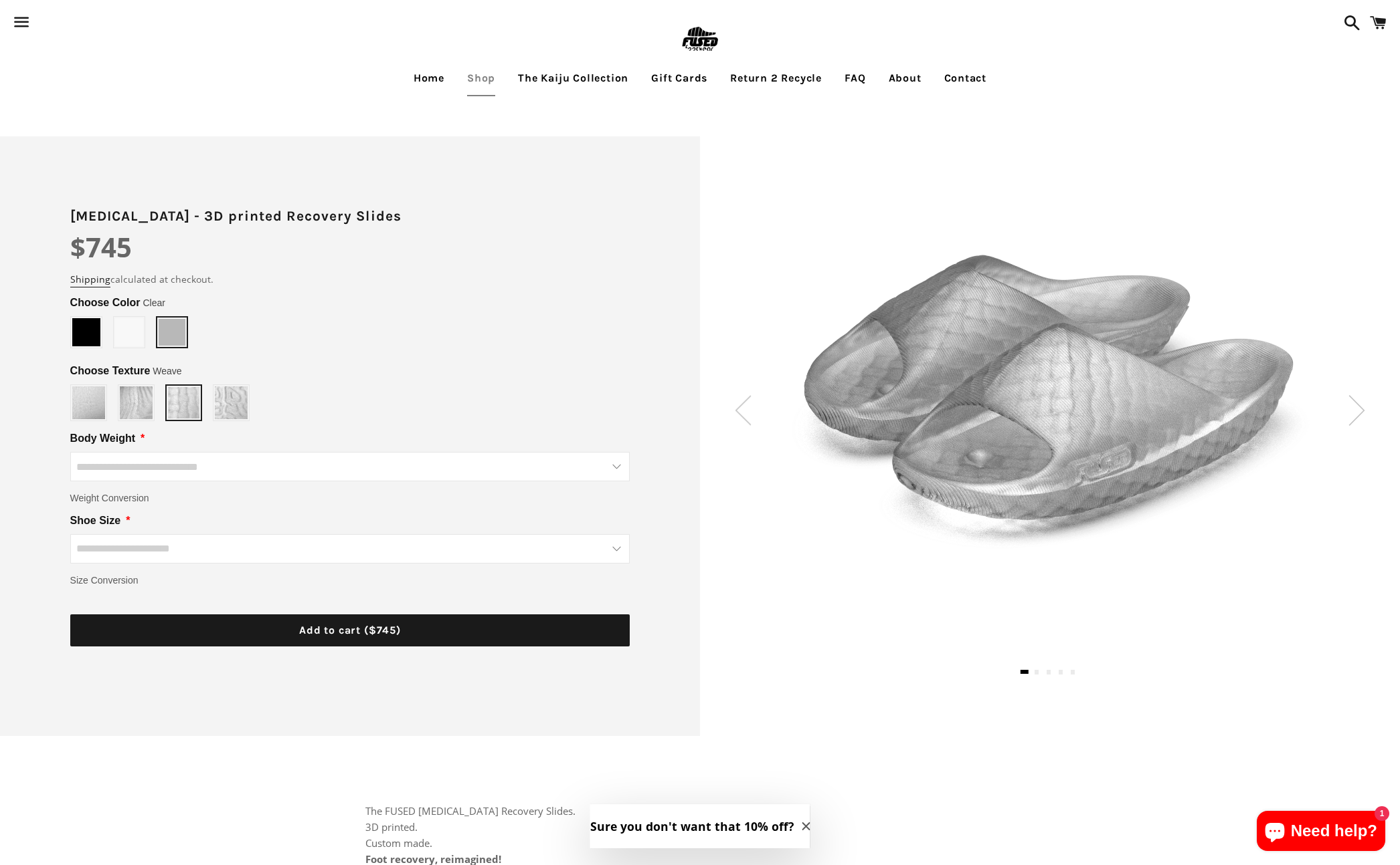
click at [308, 460] on input "Body Weight" at bounding box center [350, 466] width 560 height 29
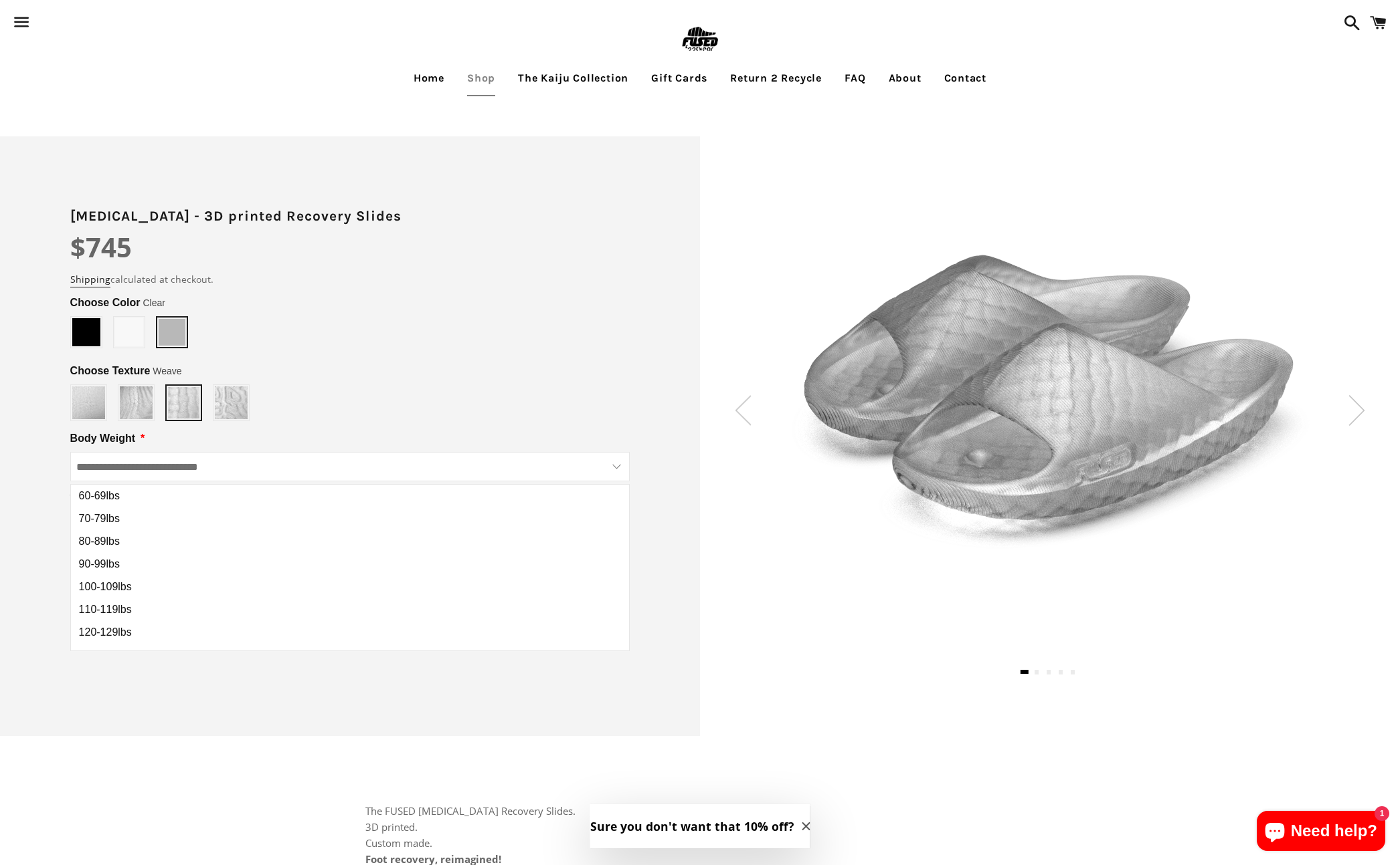
click at [560, 345] on div "Choose Color Clear *****" at bounding box center [350, 325] width 560 height 61
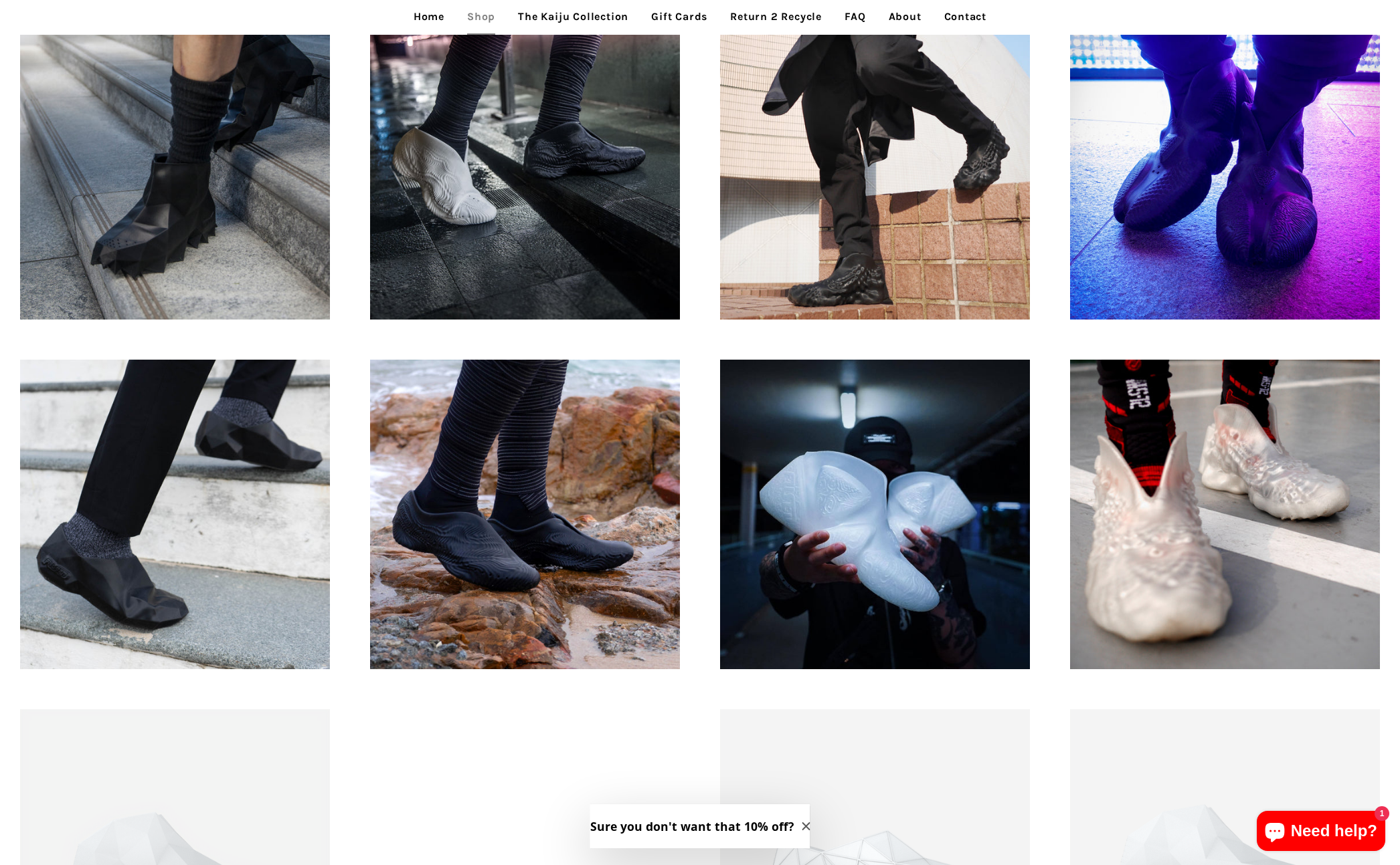
scroll to position [1380, 0]
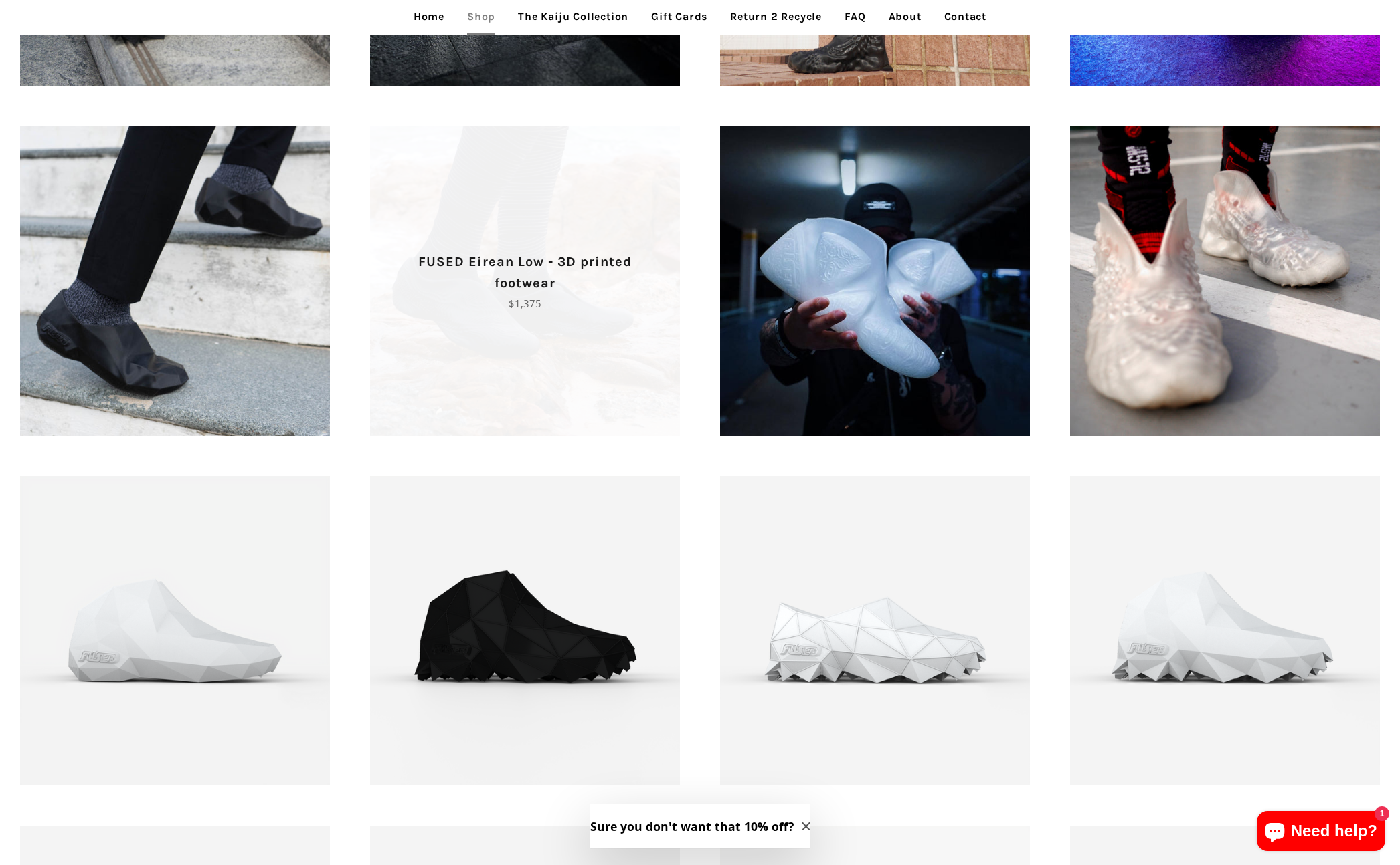
click at [486, 247] on span "FUSED Eirean Low - 3D printed footwear Regular price $1,375" at bounding box center [525, 281] width 310 height 310
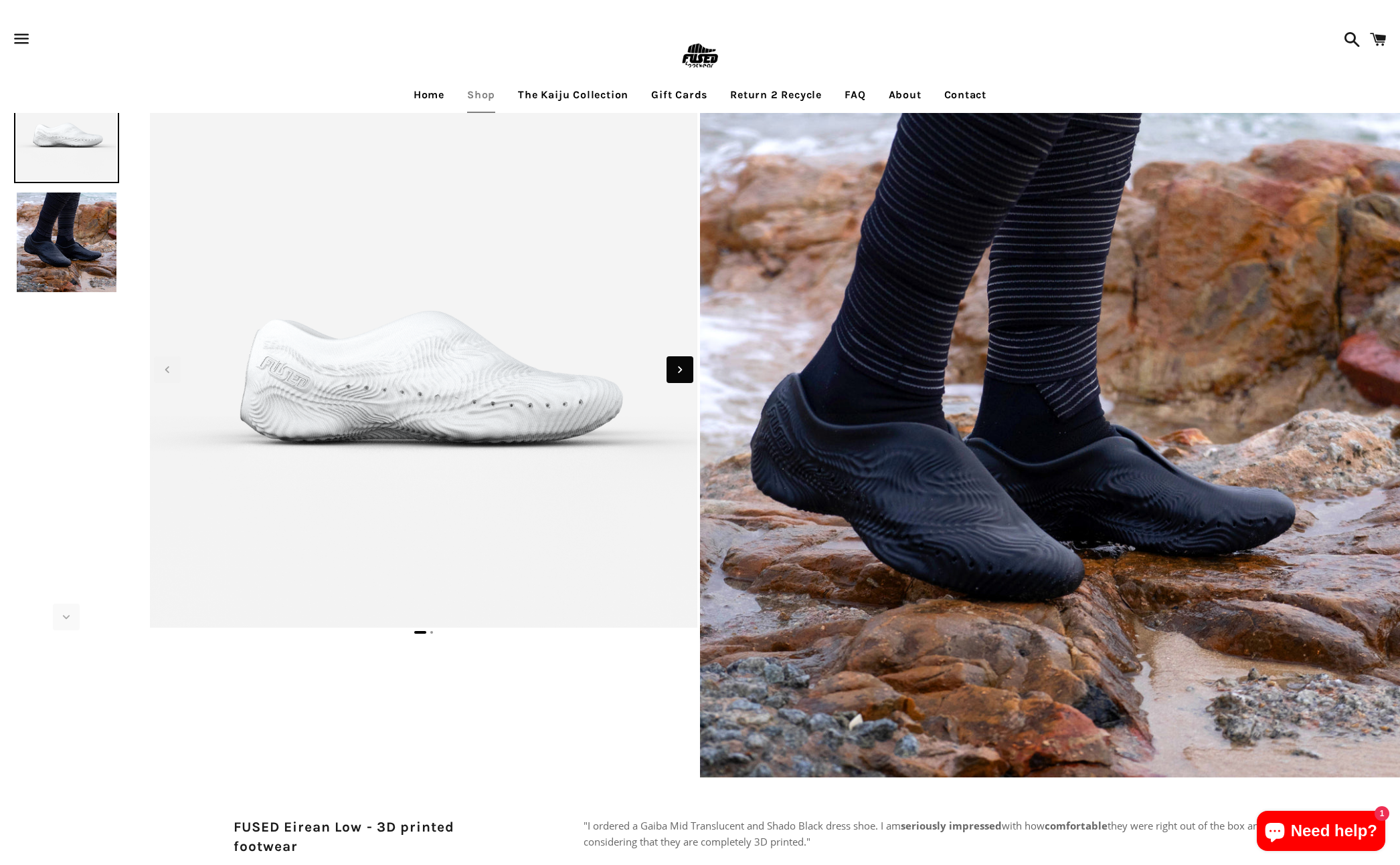
click at [678, 368] on icon "Next slide" at bounding box center [680, 370] width 15 height 15
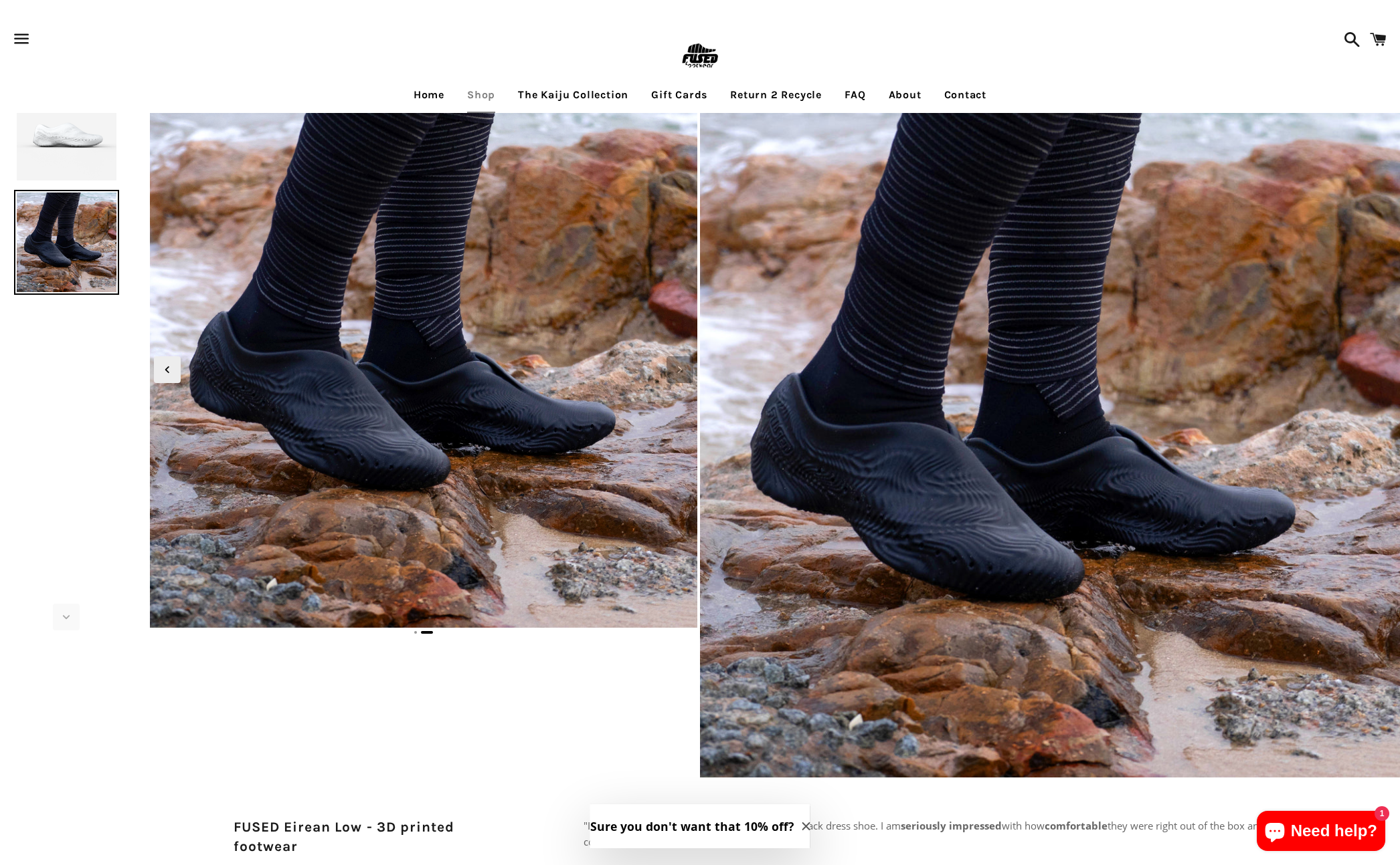
click at [678, 368] on icon "Next slide" at bounding box center [680, 370] width 15 height 15
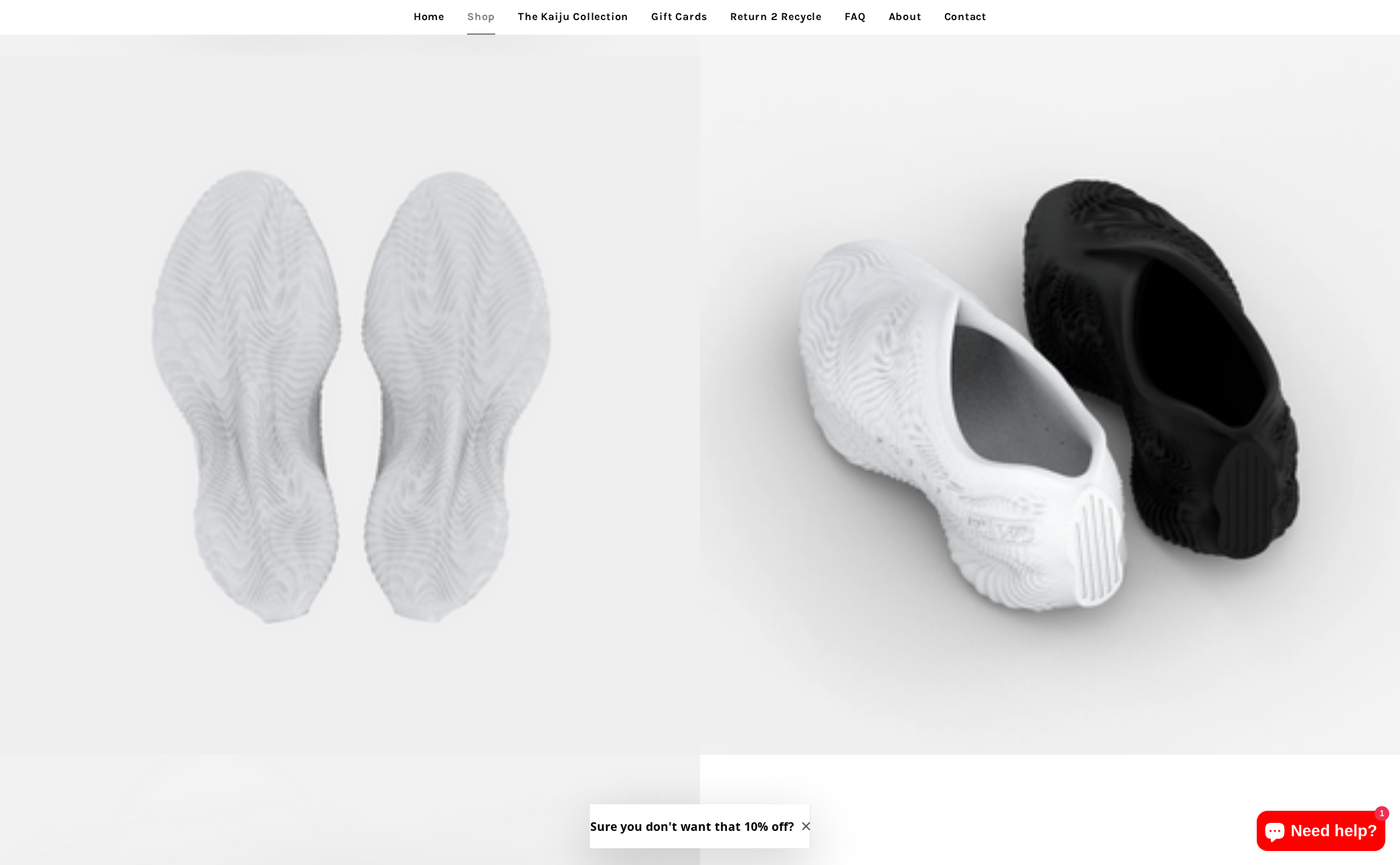
scroll to position [7786, 0]
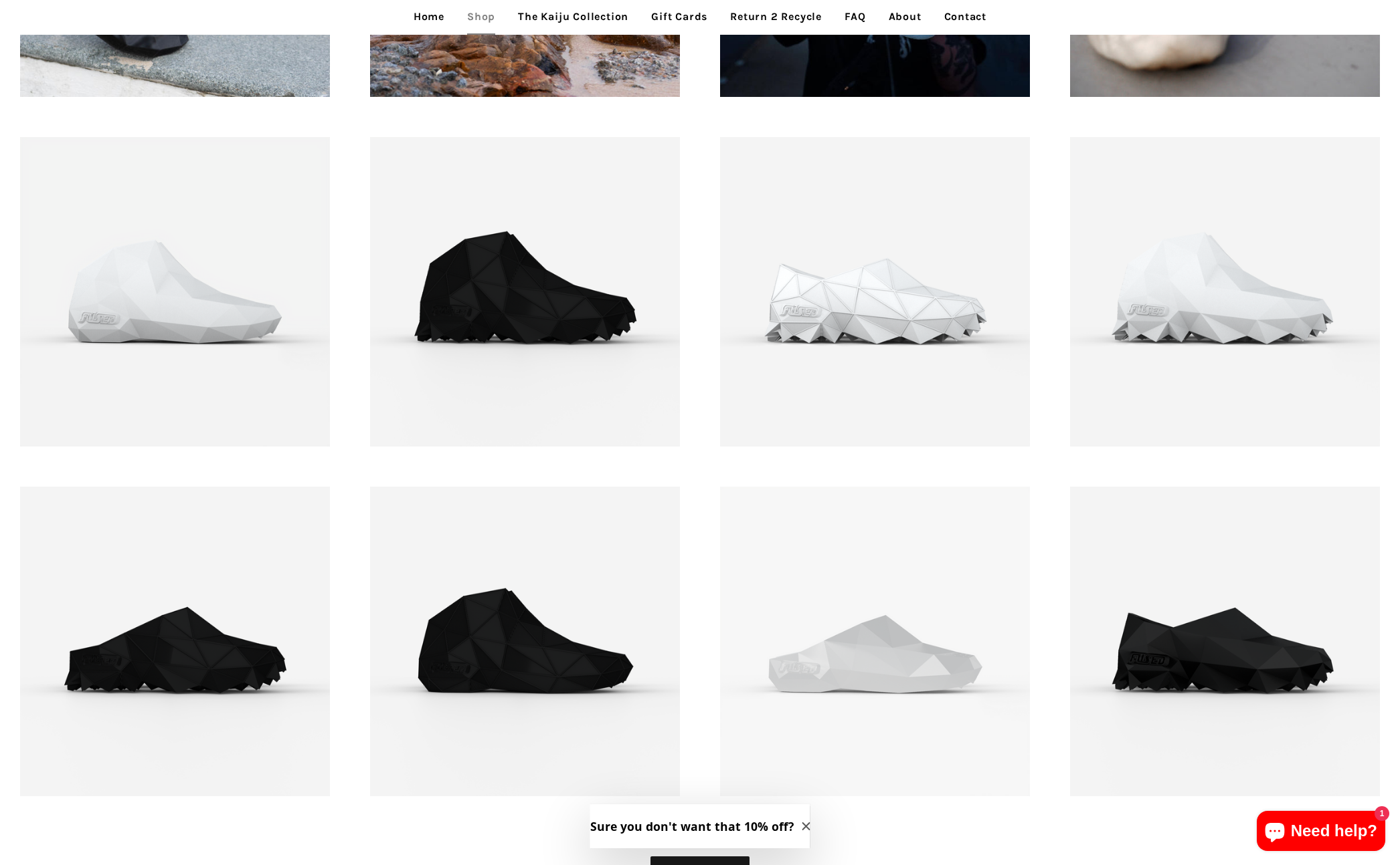
scroll to position [1904, 0]
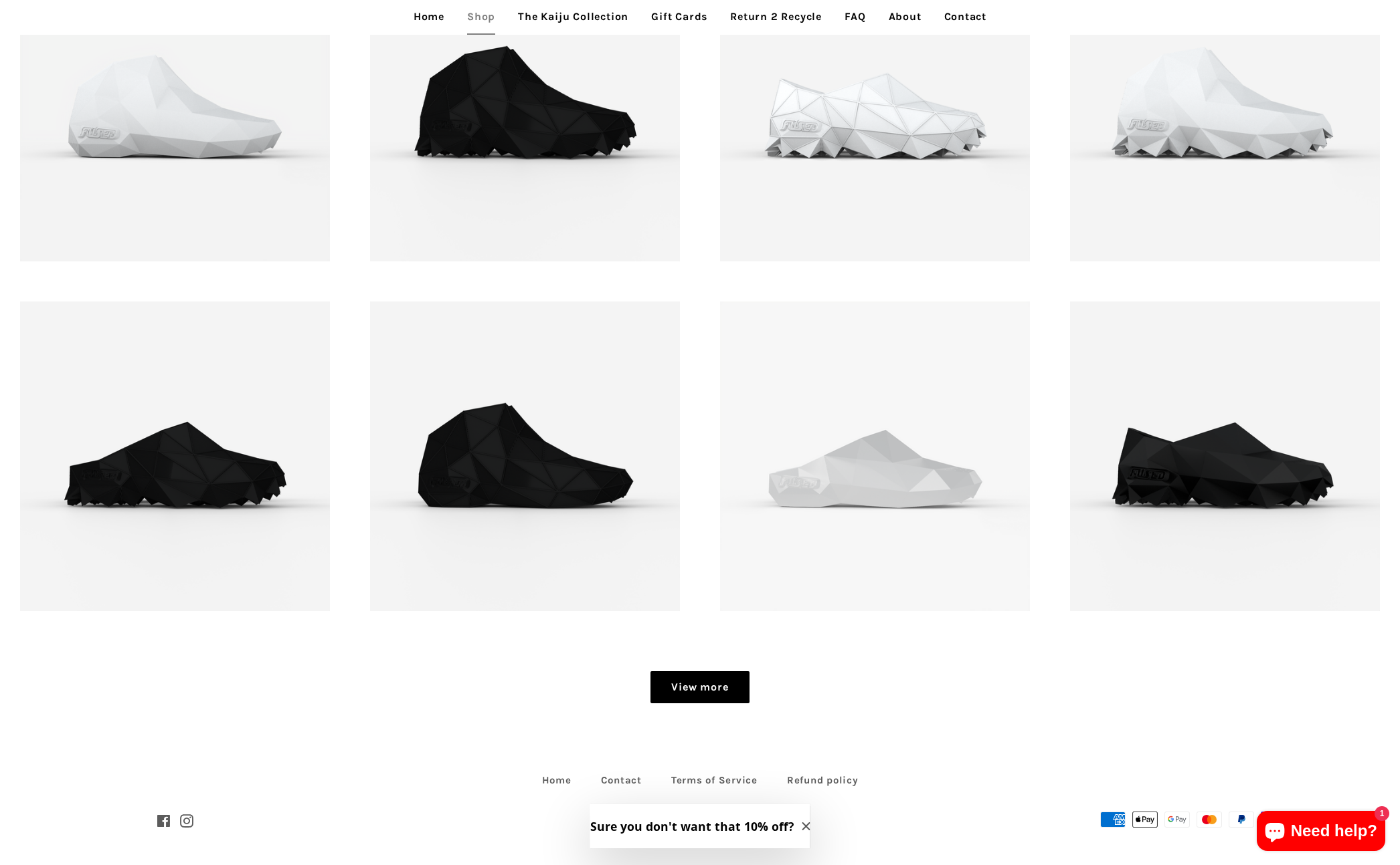
click at [702, 695] on link "View more" at bounding box center [699, 687] width 98 height 32
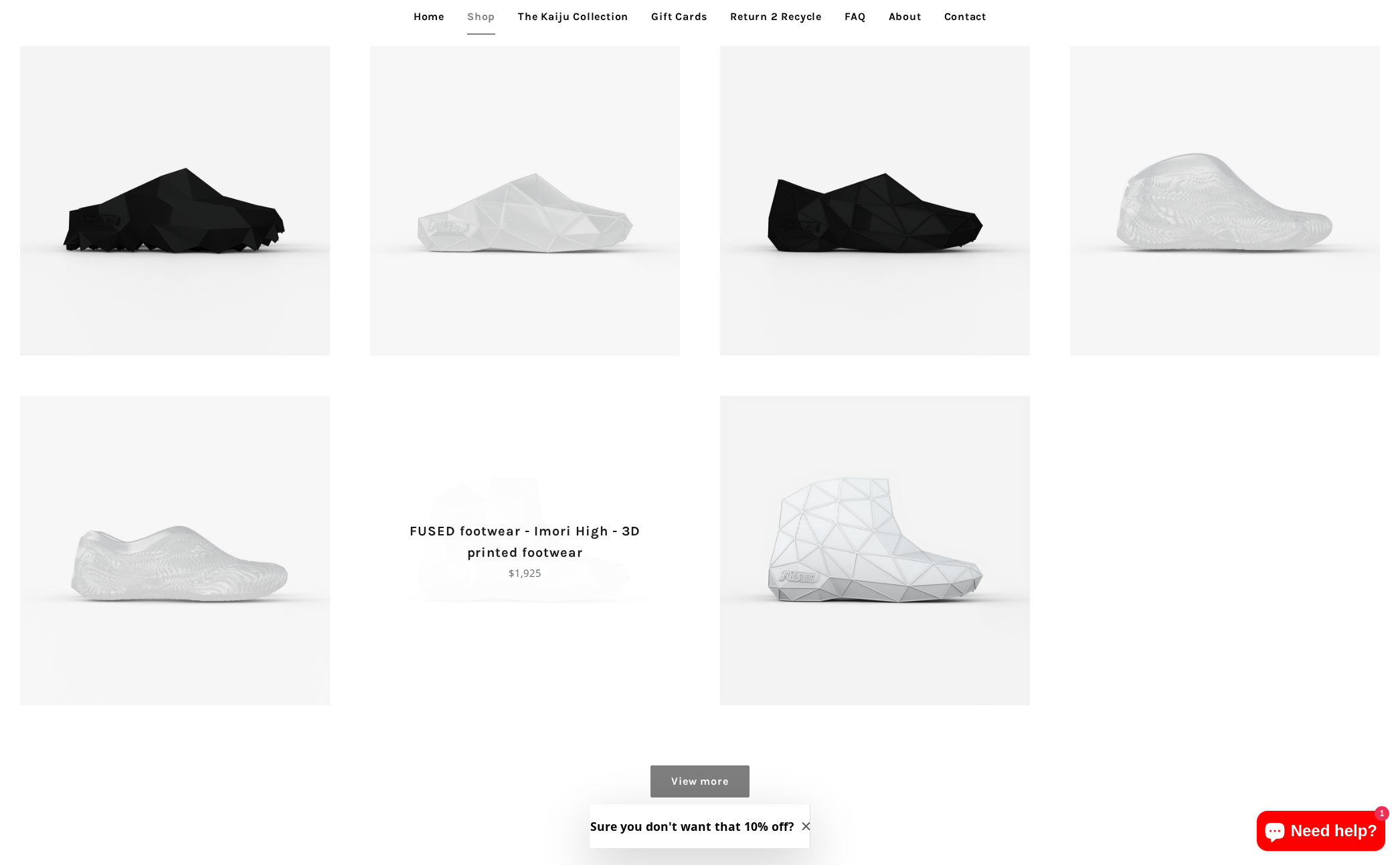
scroll to position [2371, 0]
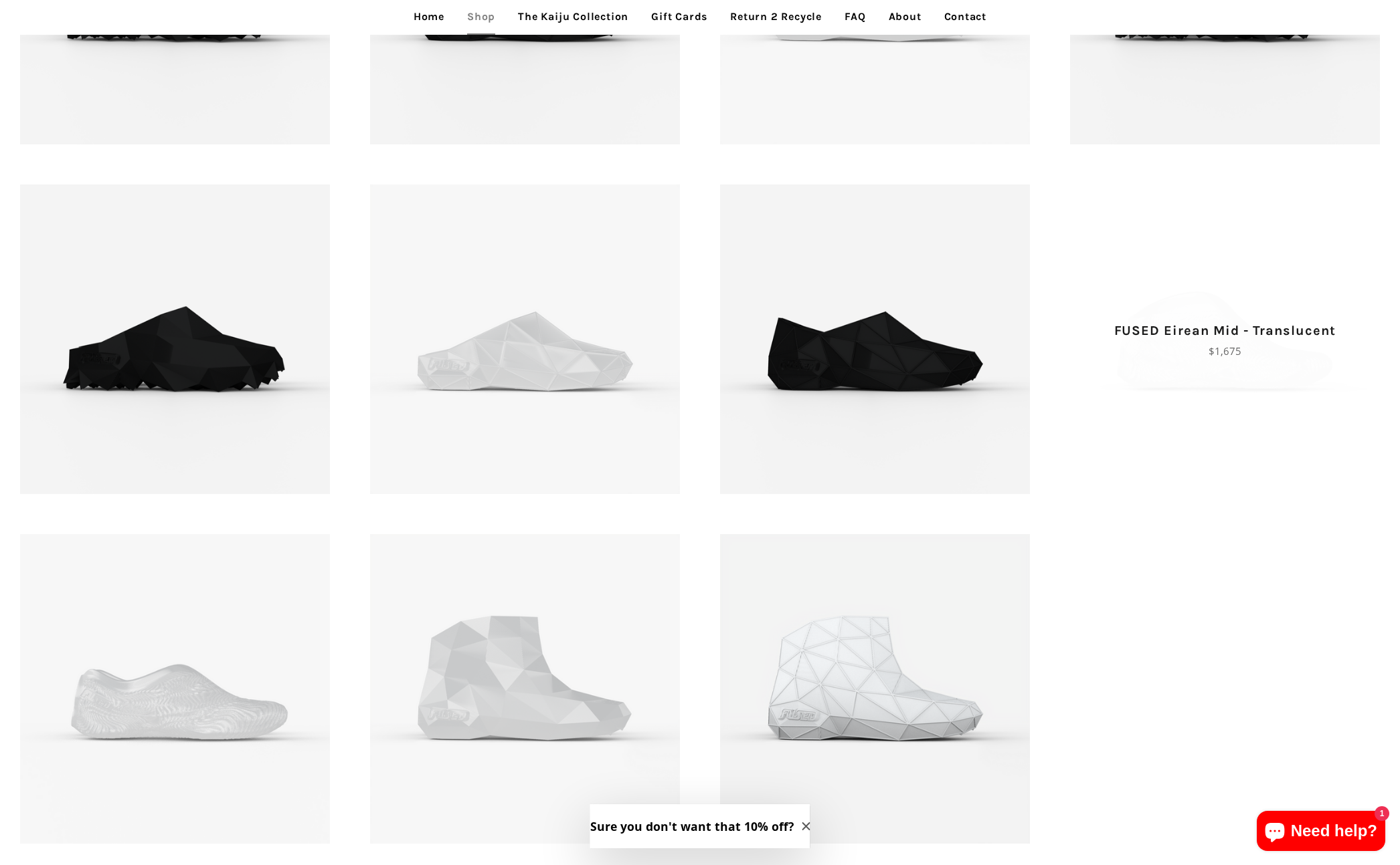
click at [1267, 370] on span "FUSED Eirean Mid - Translucent Regular price $1,675" at bounding box center [1225, 339] width 310 height 310
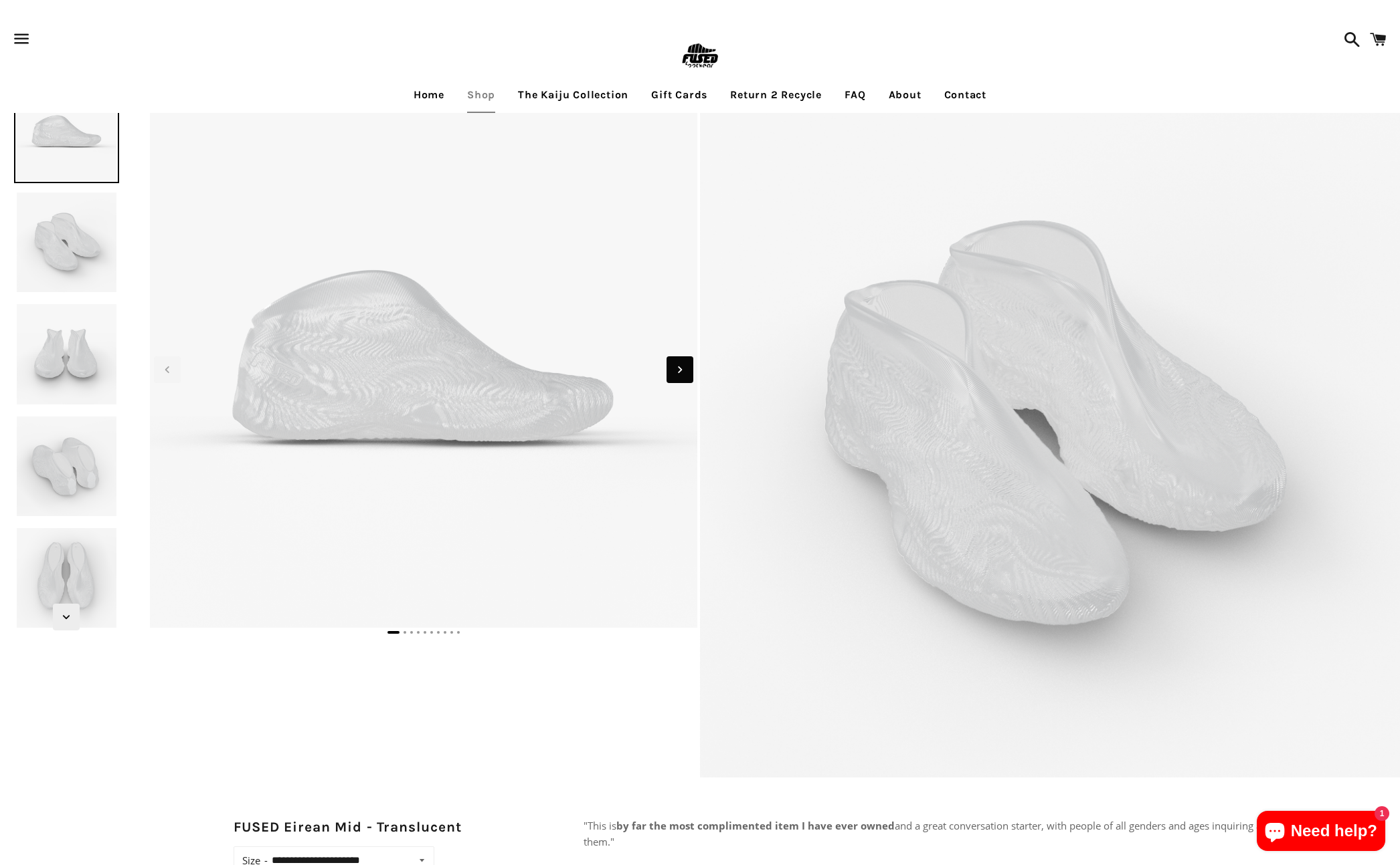
click at [682, 371] on icon "Next slide" at bounding box center [680, 370] width 15 height 15
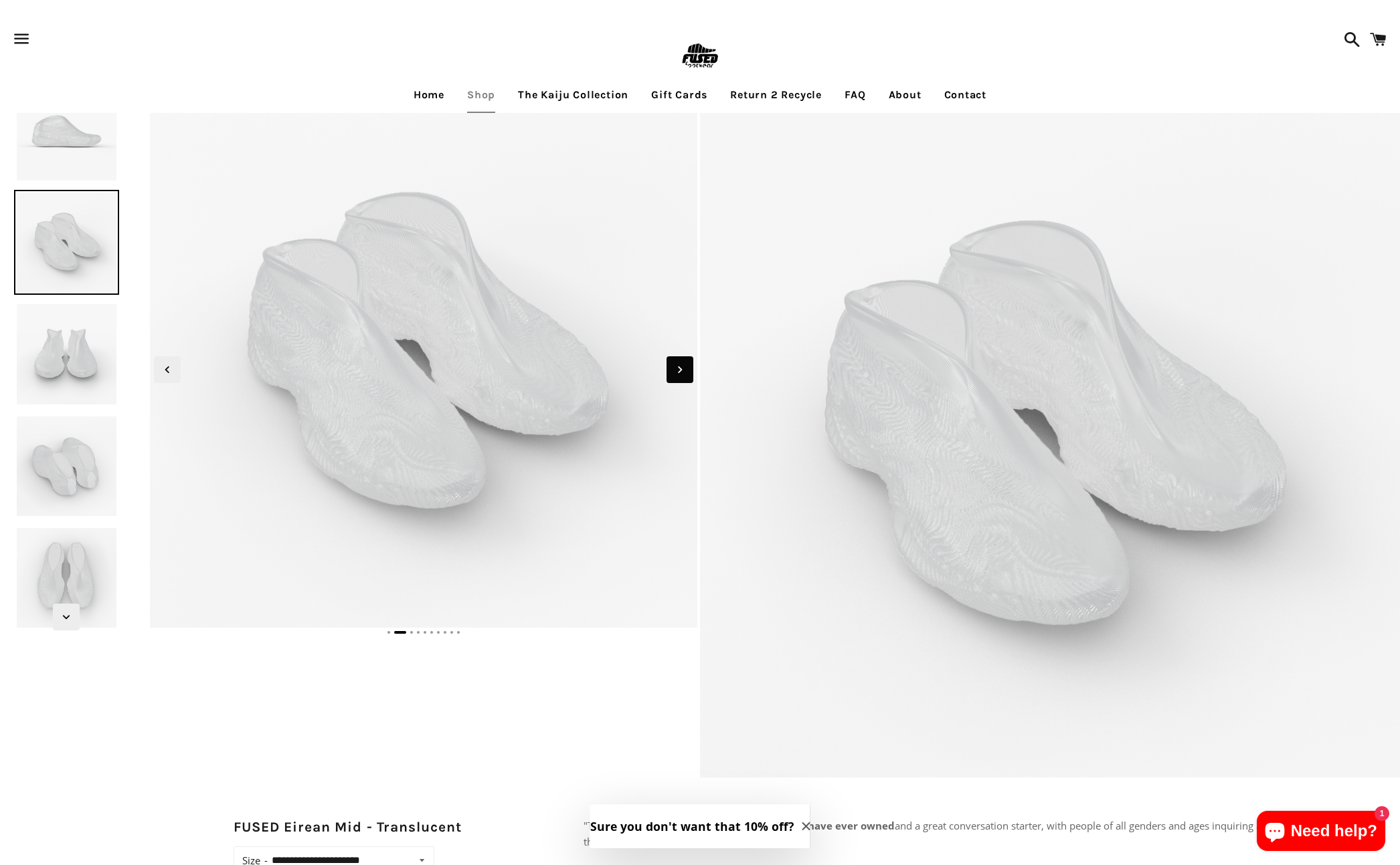
click at [682, 371] on icon "Next slide" at bounding box center [680, 370] width 15 height 15
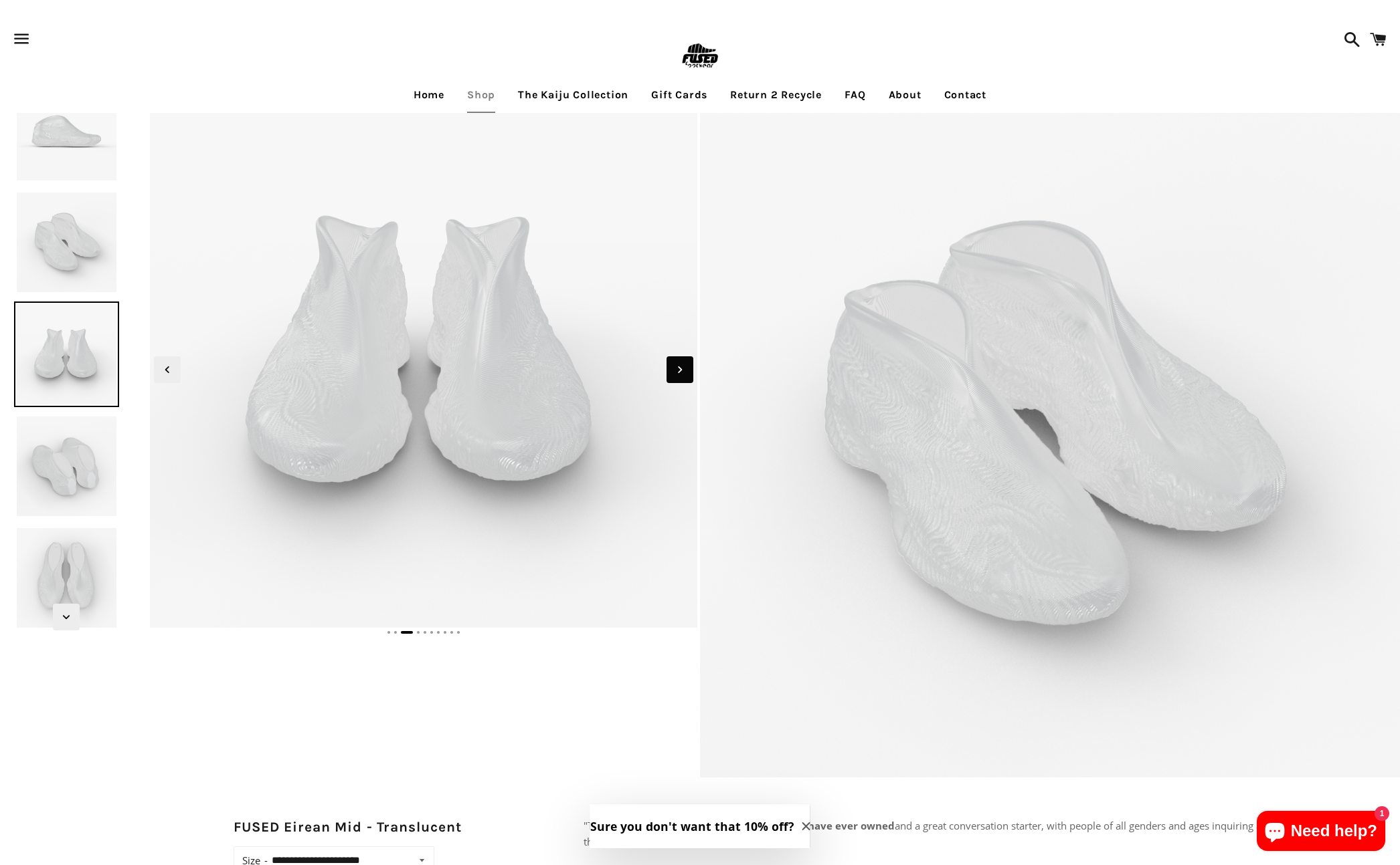
click at [682, 371] on icon "Next slide" at bounding box center [680, 370] width 15 height 15
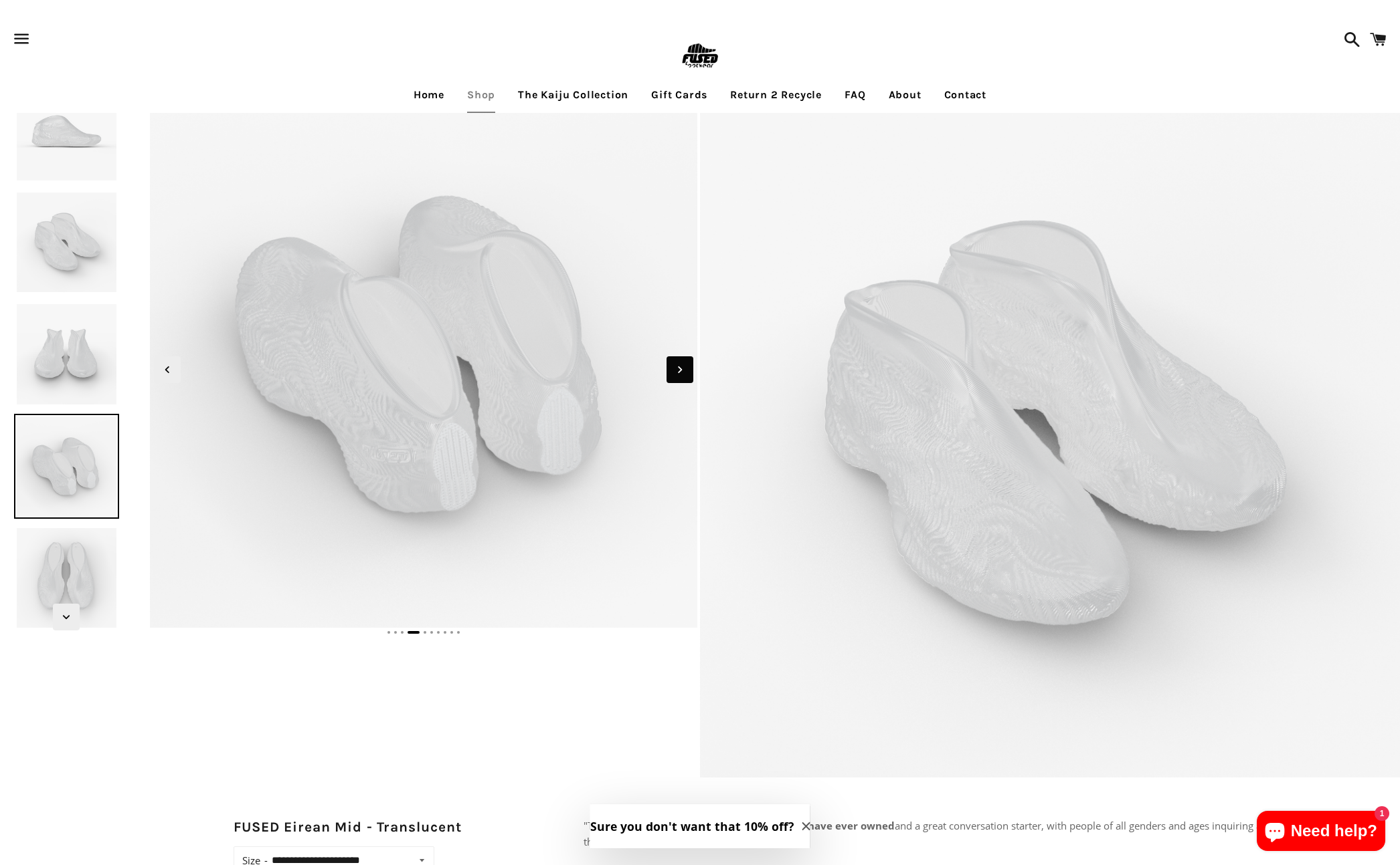
click at [682, 371] on icon "Next slide" at bounding box center [680, 370] width 15 height 15
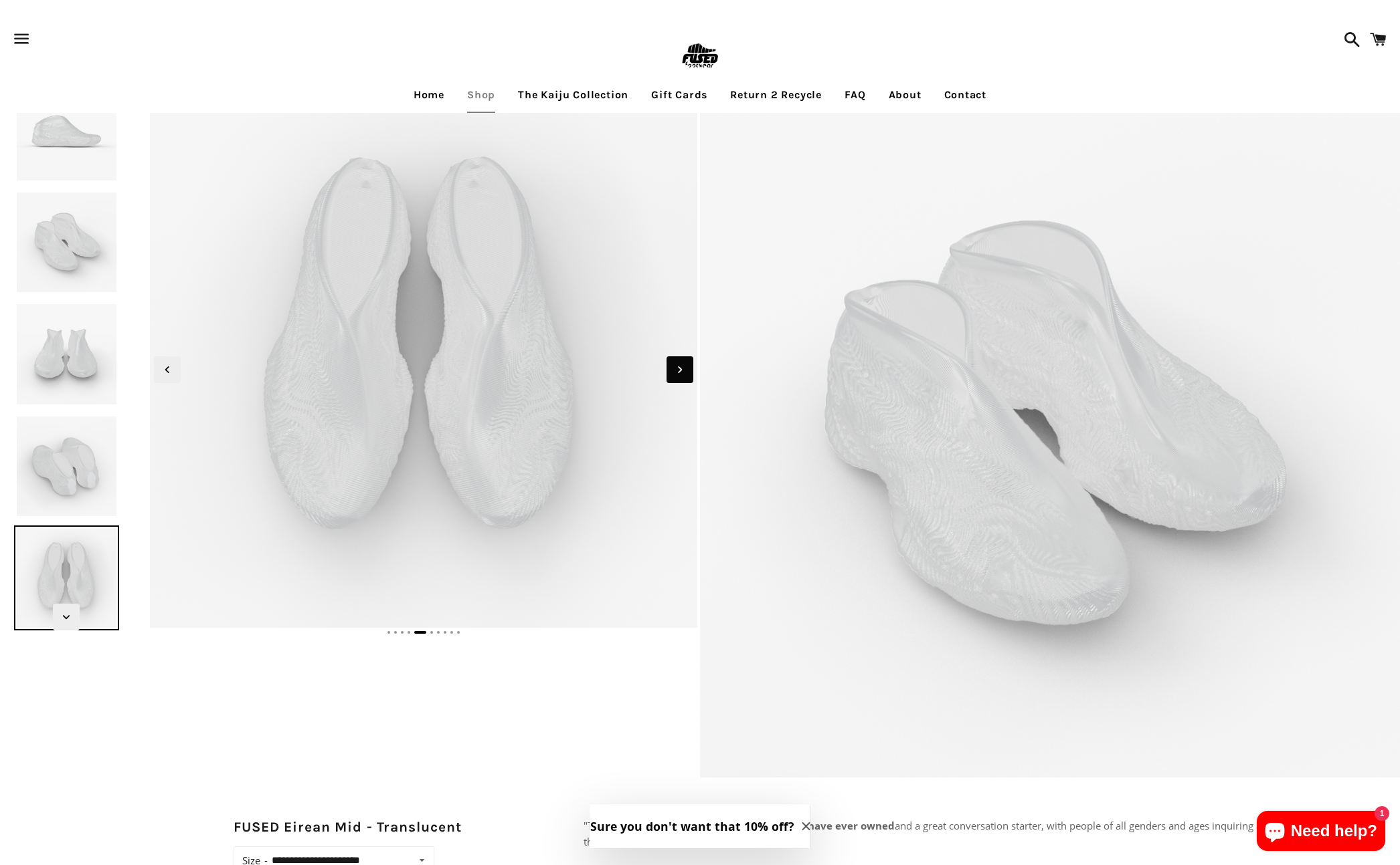
click at [682, 371] on icon "Next slide" at bounding box center [680, 370] width 15 height 15
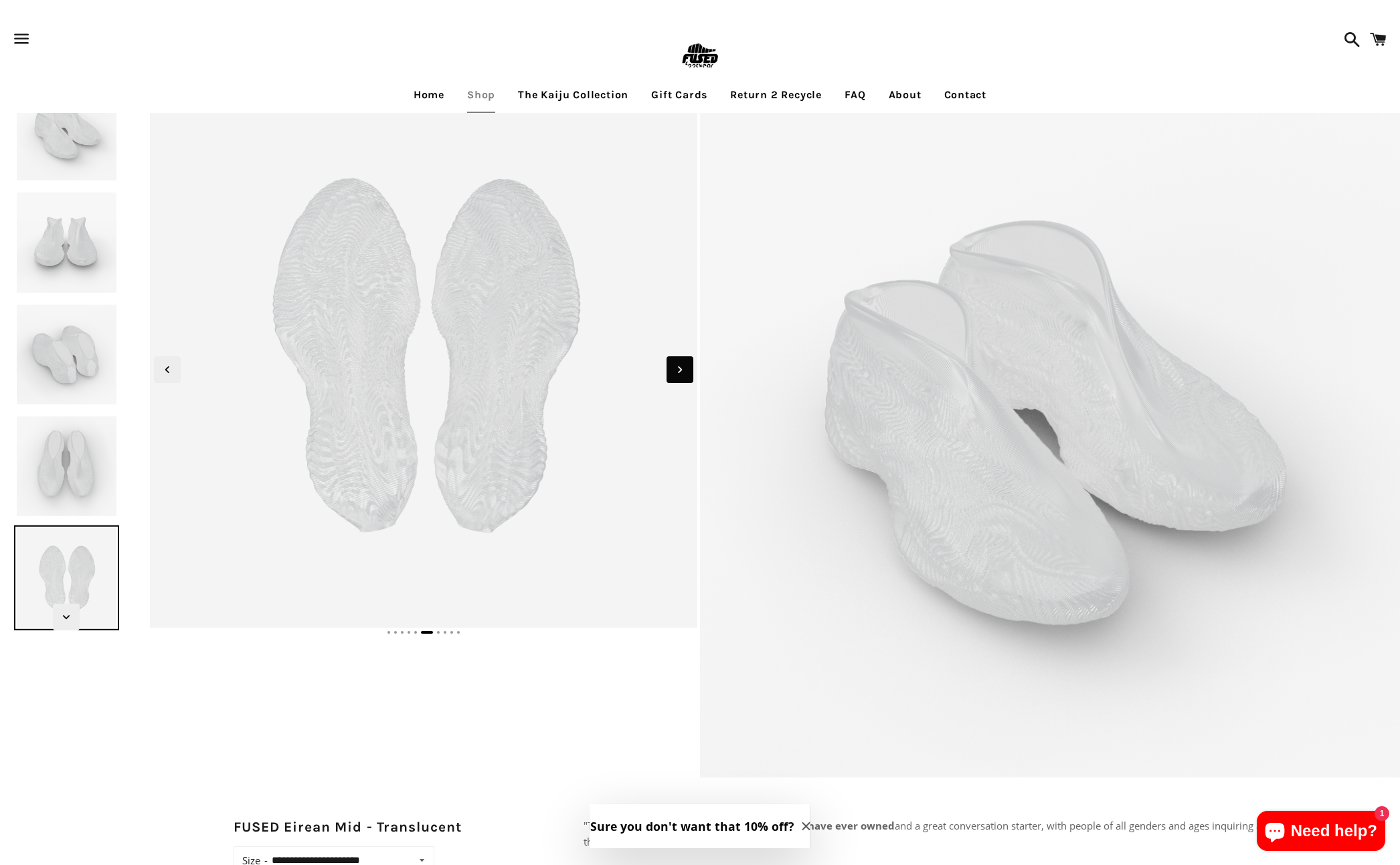
click at [682, 371] on icon "Next slide" at bounding box center [680, 370] width 15 height 15
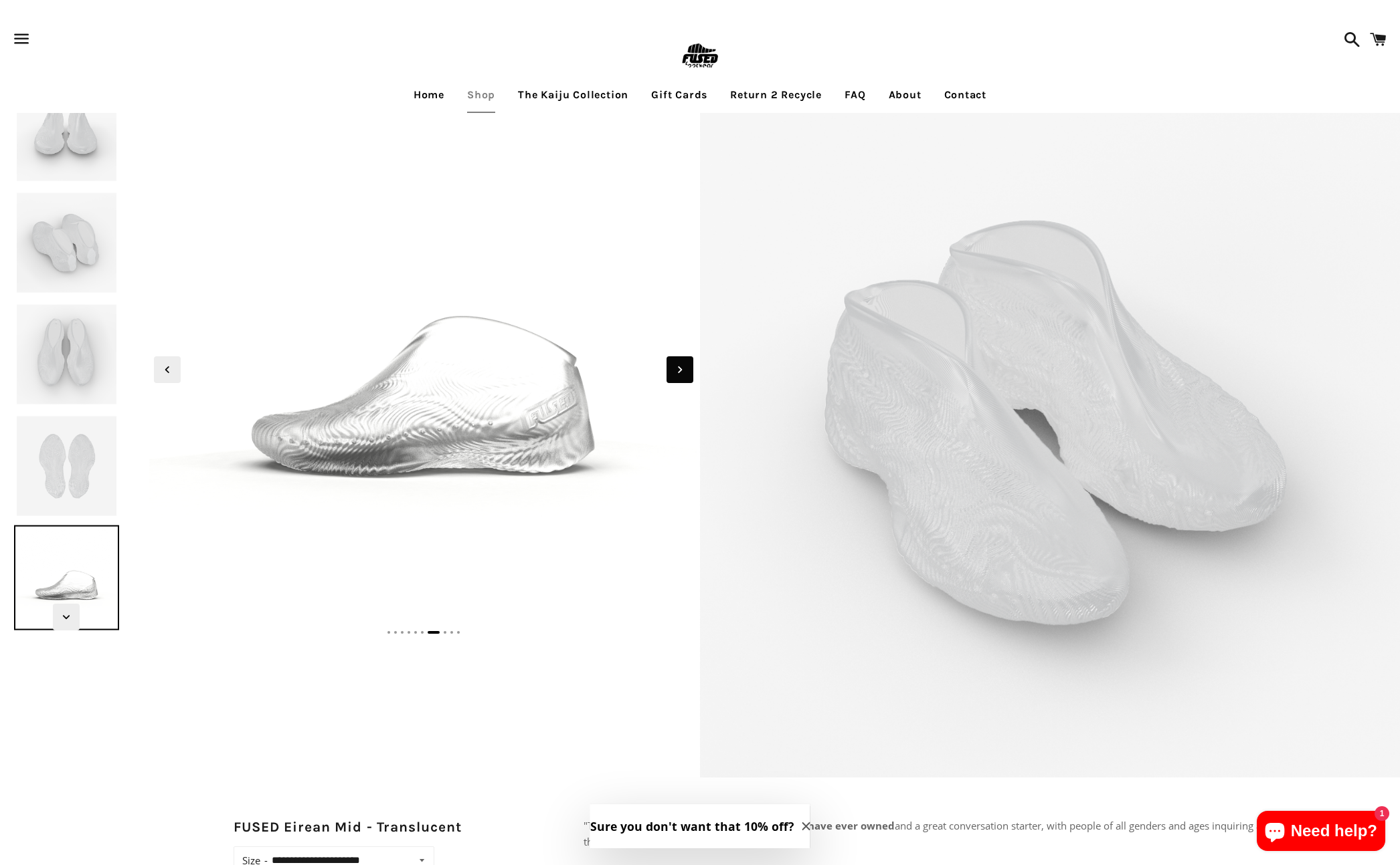
click at [680, 371] on icon "Next slide" at bounding box center [680, 370] width 15 height 15
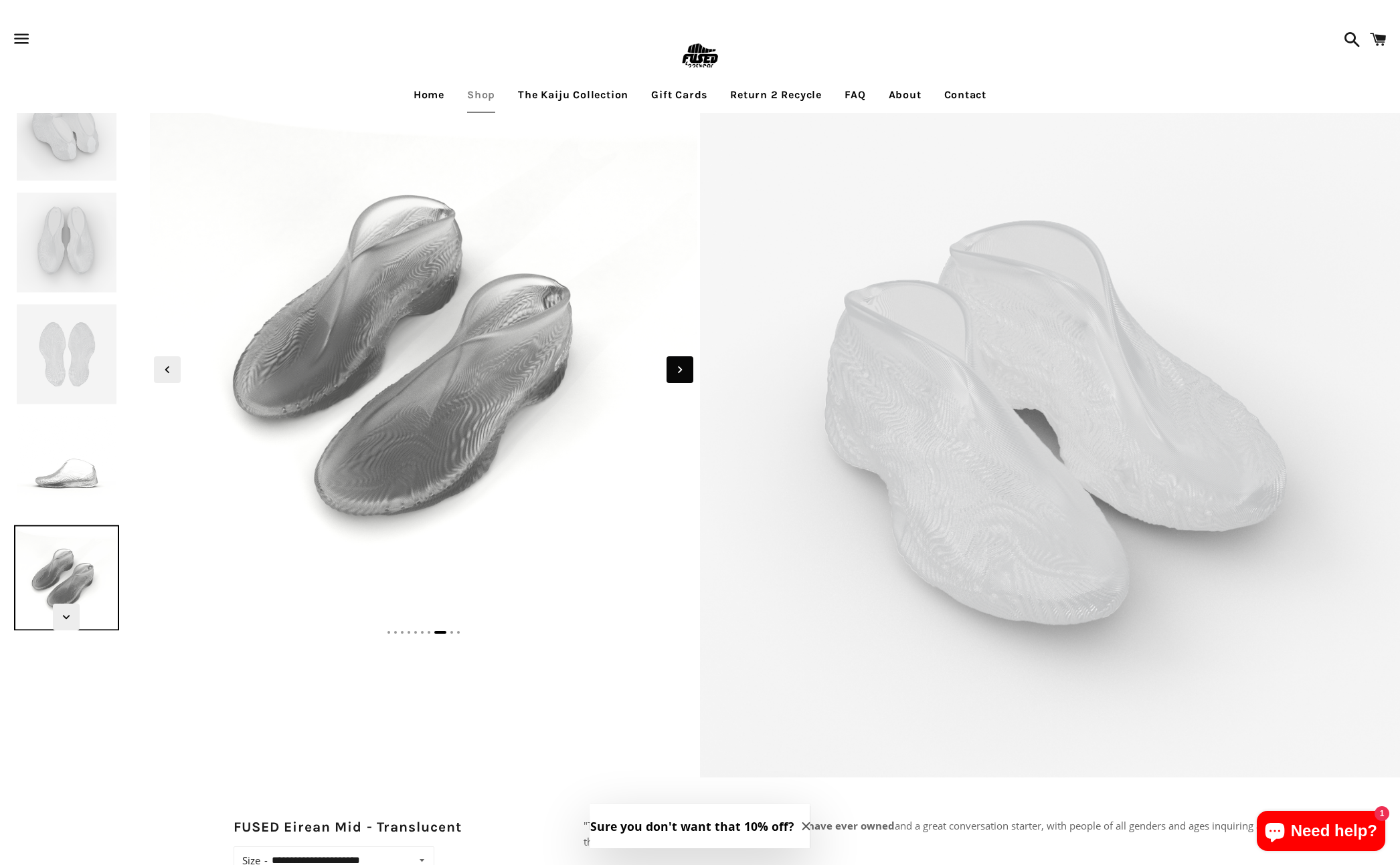
click at [680, 371] on icon "Next slide" at bounding box center [680, 370] width 15 height 15
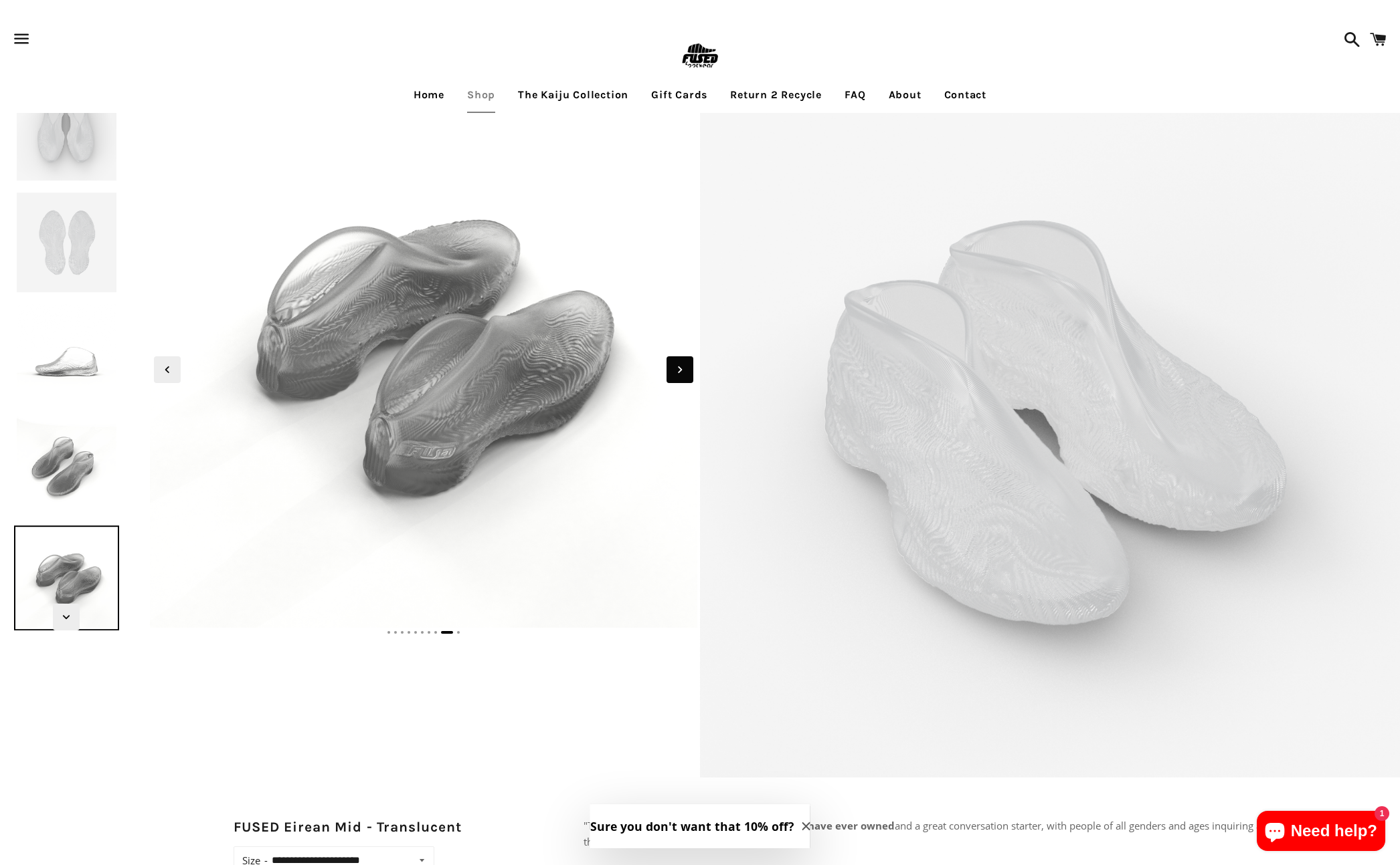
click at [680, 371] on icon "Next slide" at bounding box center [680, 370] width 15 height 15
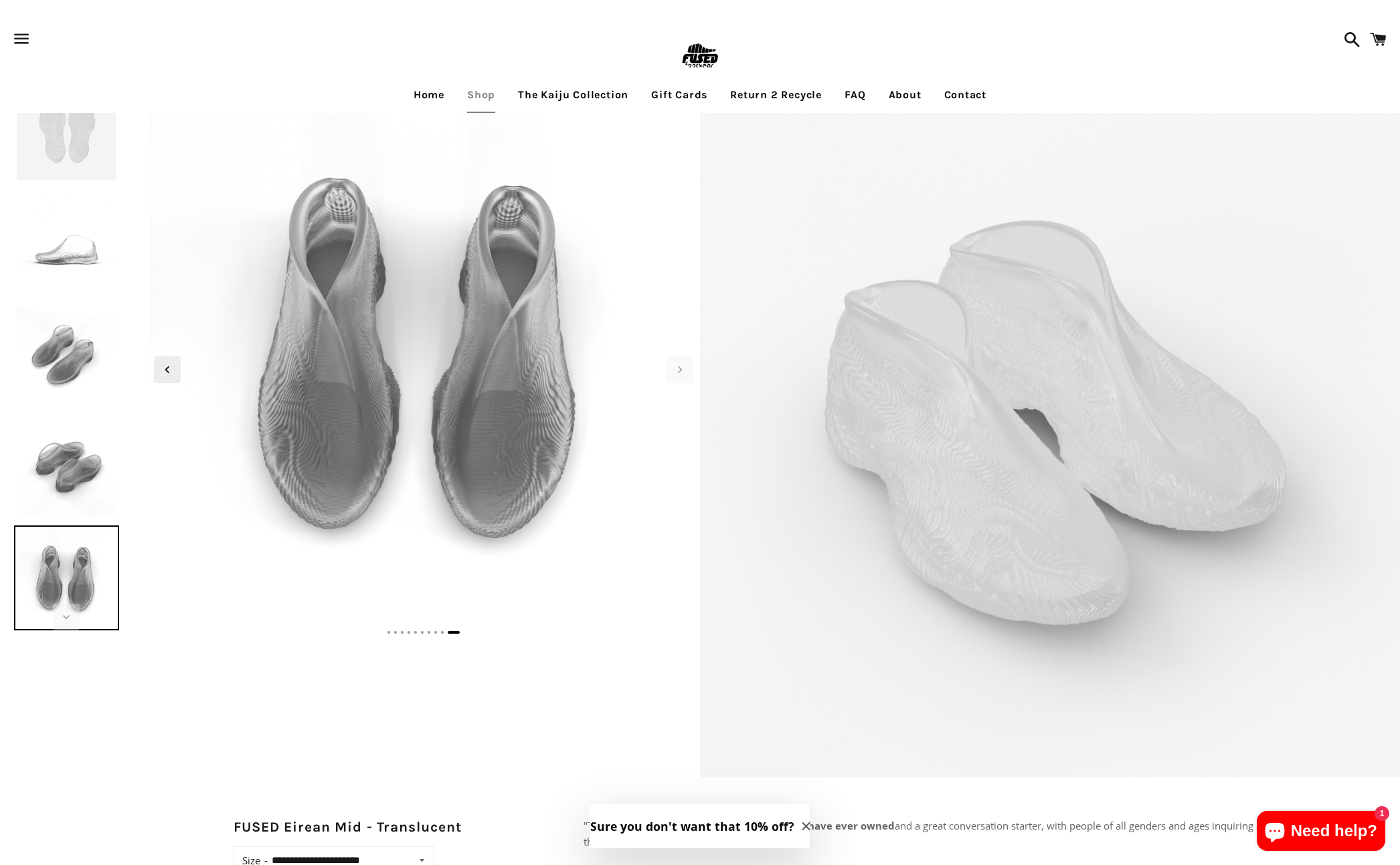
click at [579, 93] on link "The Kaiju Collection" at bounding box center [573, 94] width 130 height 33
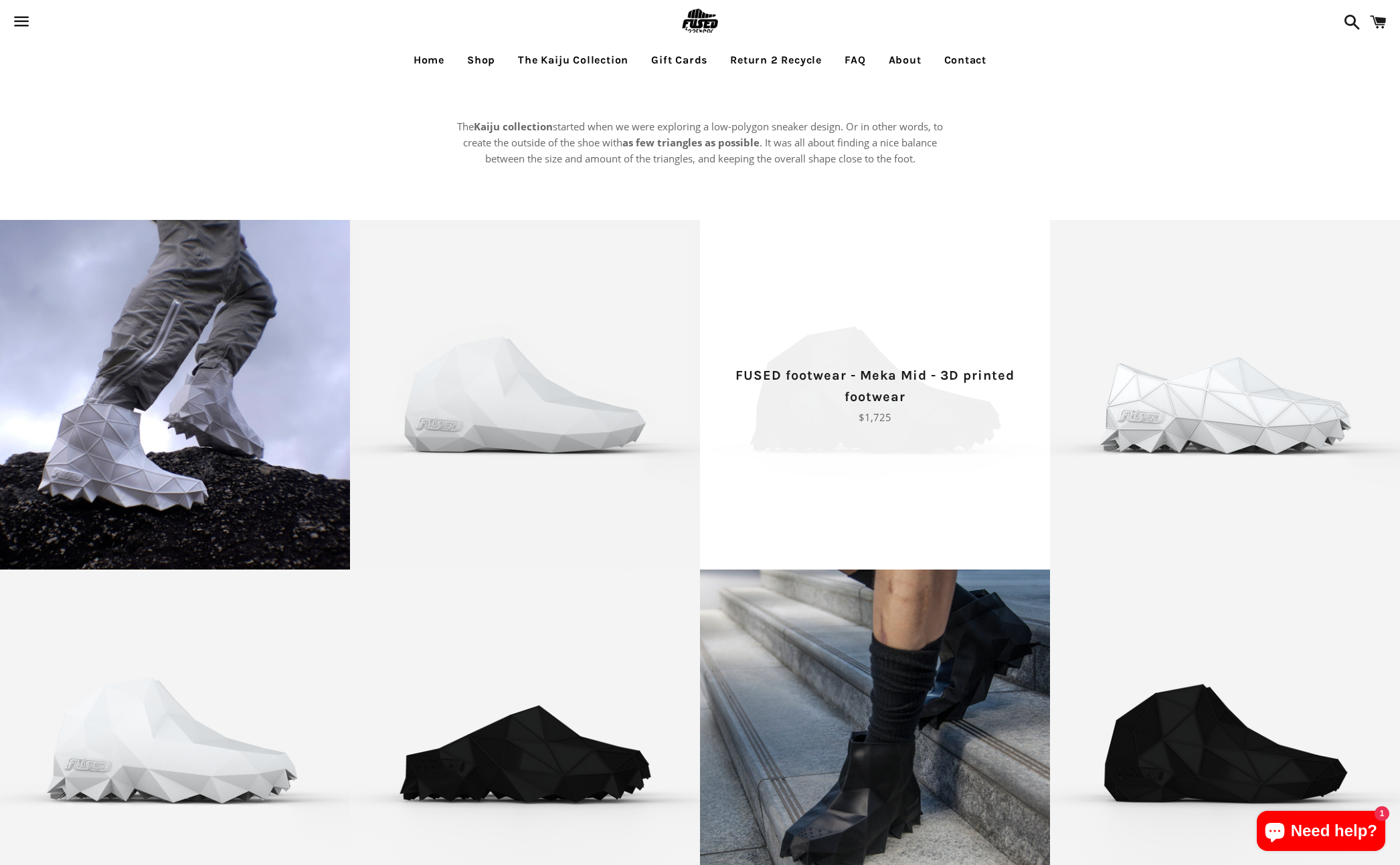
click at [865, 385] on p "FUSED footwear - Meka Mid - 3D printed footwear" at bounding box center [875, 387] width 303 height 43
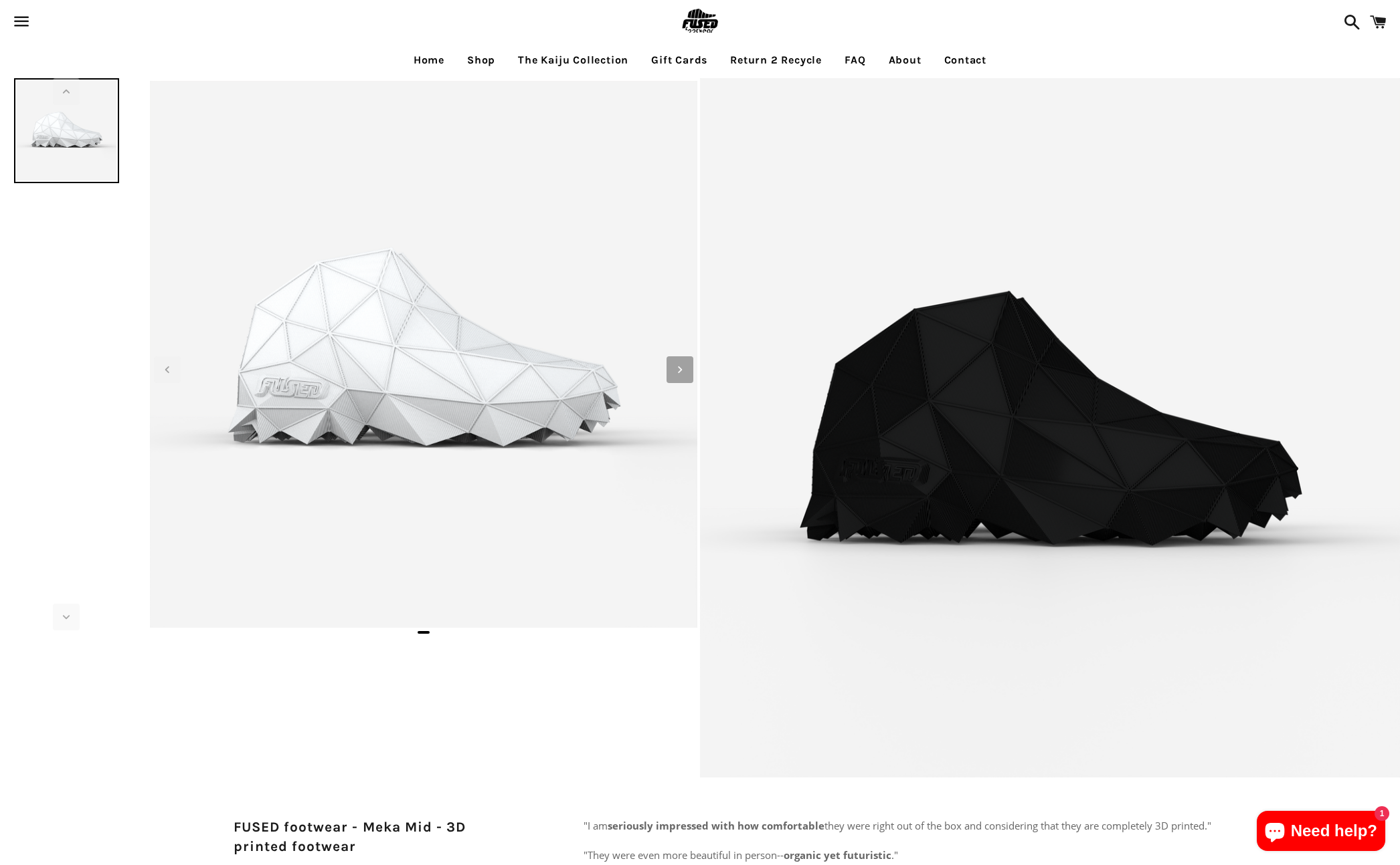
click at [685, 371] on icon "Next slide" at bounding box center [680, 370] width 15 height 15
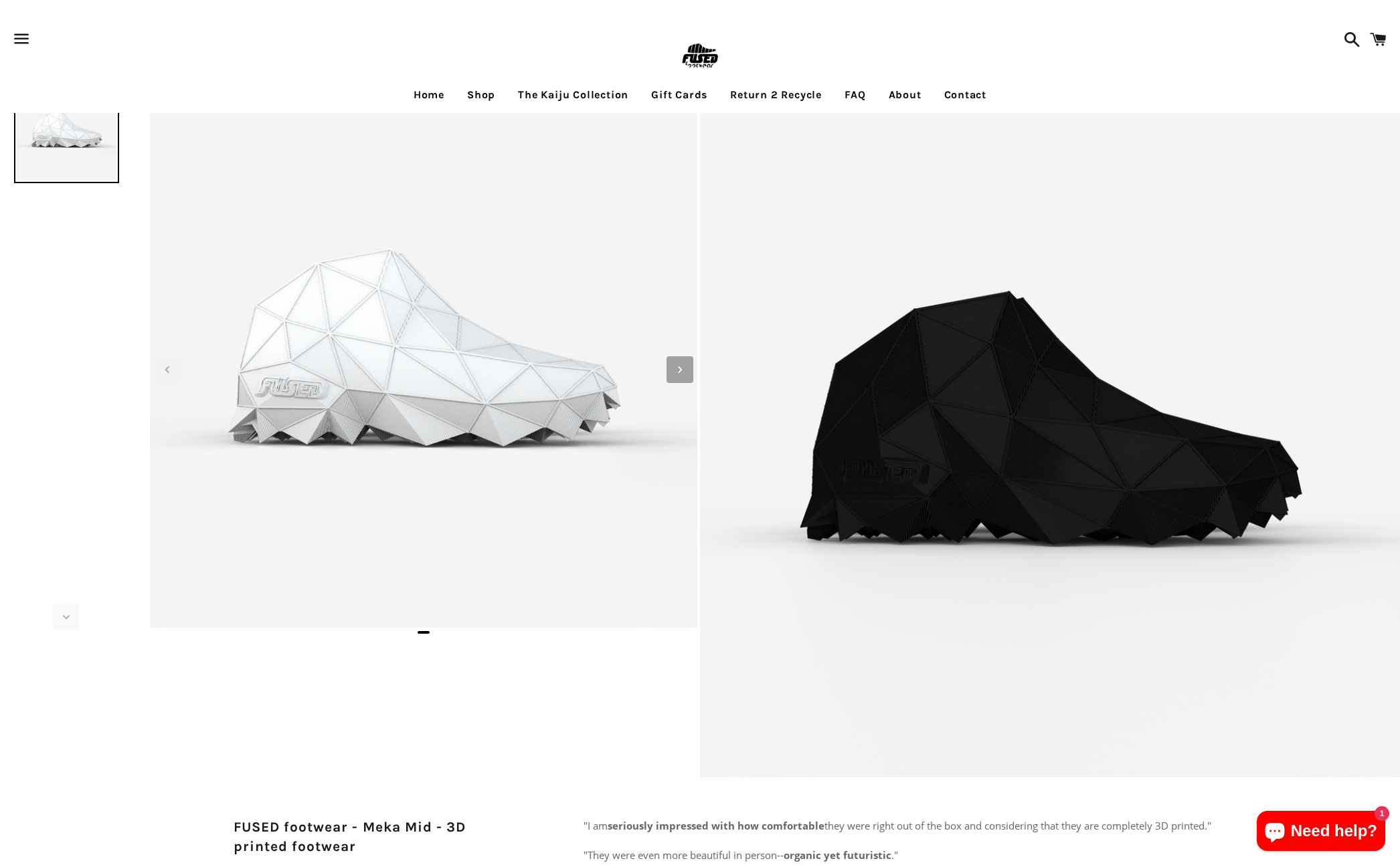
click at [683, 371] on icon "Next slide" at bounding box center [680, 370] width 15 height 15
click at [858, 92] on link "FAQ" at bounding box center [854, 94] width 41 height 33
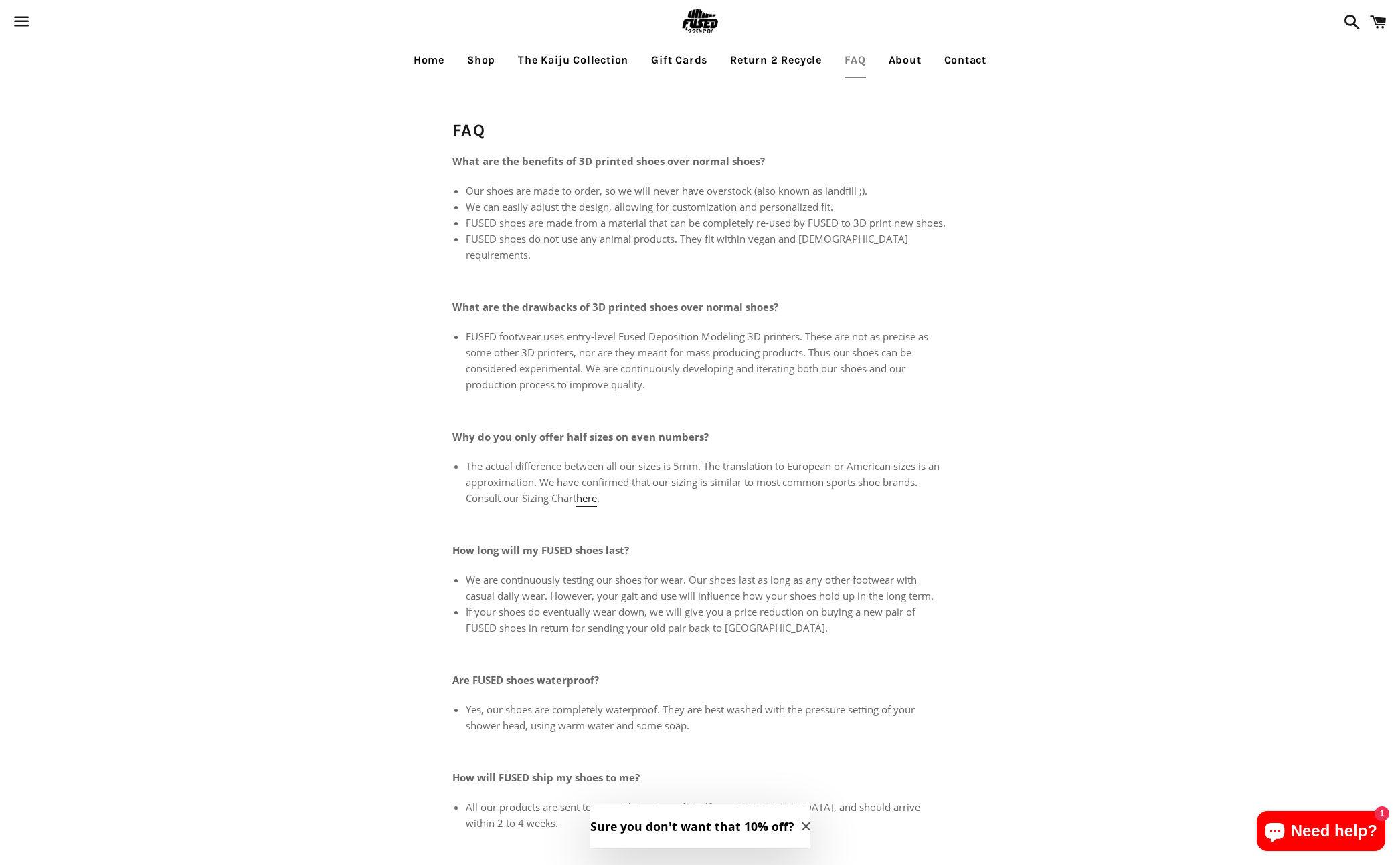
click at [909, 63] on link "About" at bounding box center [905, 60] width 53 height 33
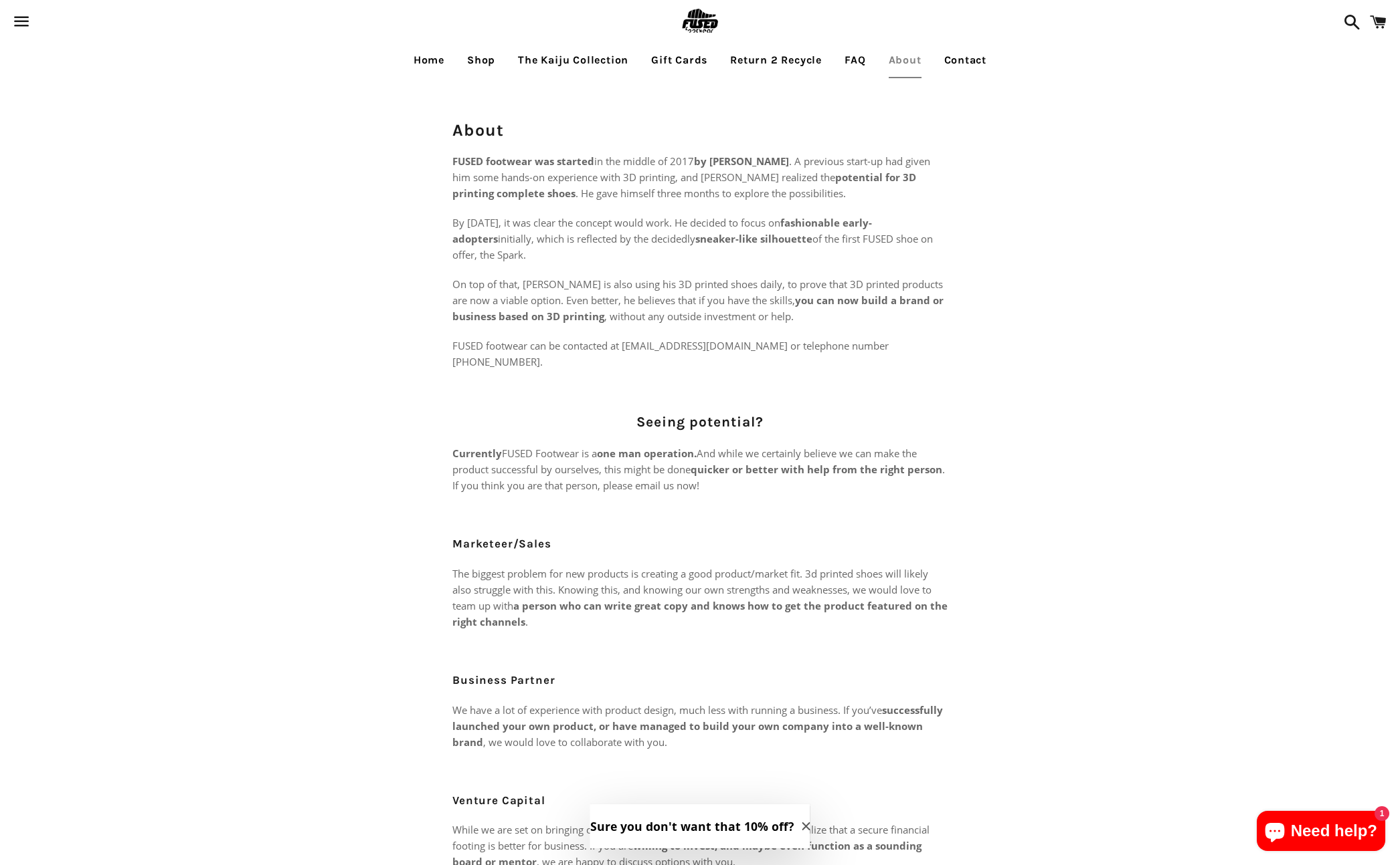
drag, startPoint x: 810, startPoint y: 159, endPoint x: 712, endPoint y: 159, distance: 98.0
click at [712, 159] on strong "by [PERSON_NAME]" at bounding box center [742, 161] width 95 height 14
click at [1059, 447] on main "About FUSED footwear was started in the middle of 2017 by [PERSON_NAME] . A pre…" at bounding box center [700, 599] width 1400 height 1044
